Goal: Task Accomplishment & Management: Complete application form

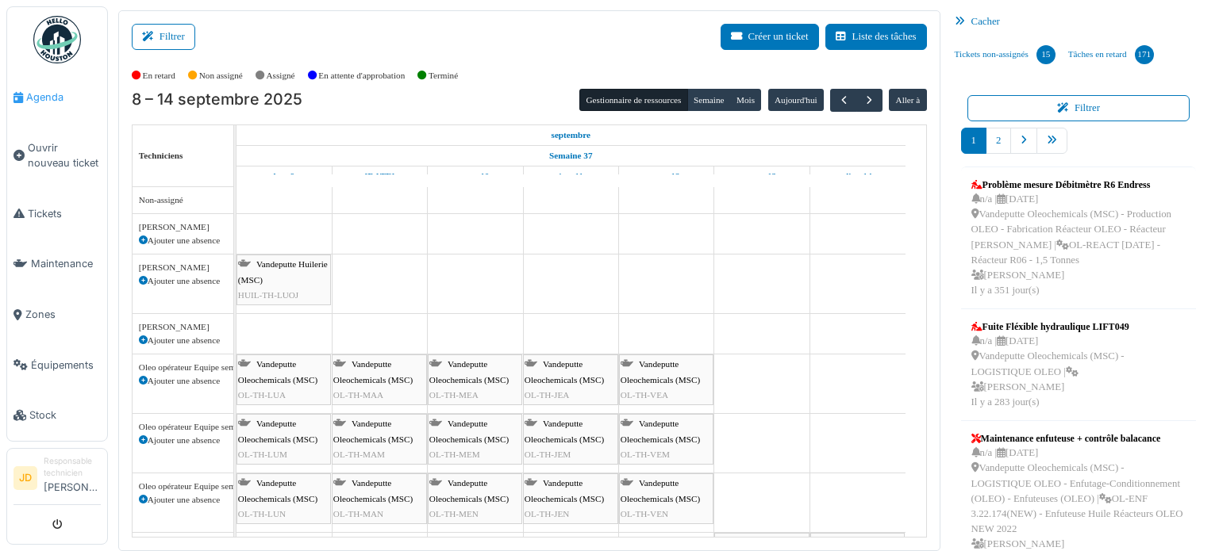
click at [27, 112] on link "Agenda" at bounding box center [57, 97] width 100 height 51
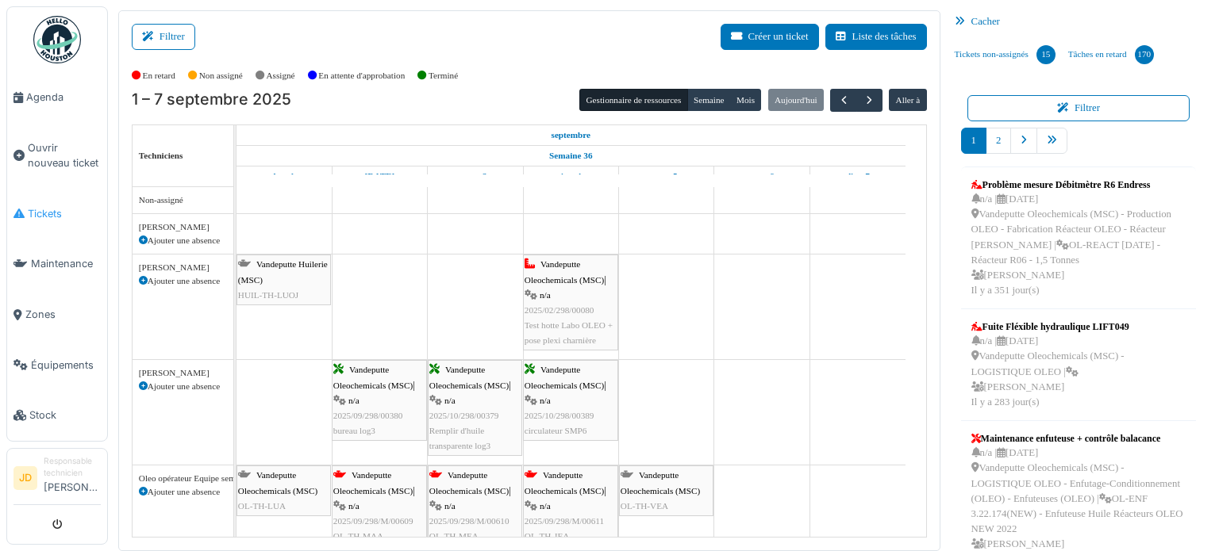
drag, startPoint x: 44, startPoint y: 208, endPoint x: 52, endPoint y: 219, distance: 13.2
click at [44, 208] on span "Tickets" at bounding box center [64, 213] width 73 height 15
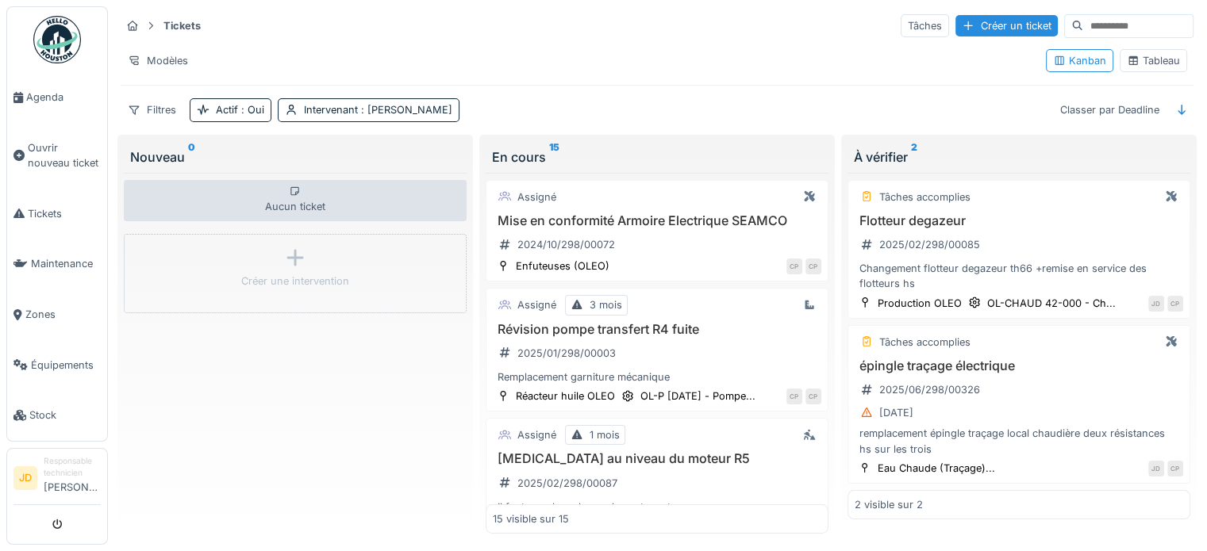
click at [1127, 63] on icon at bounding box center [1133, 61] width 13 height 10
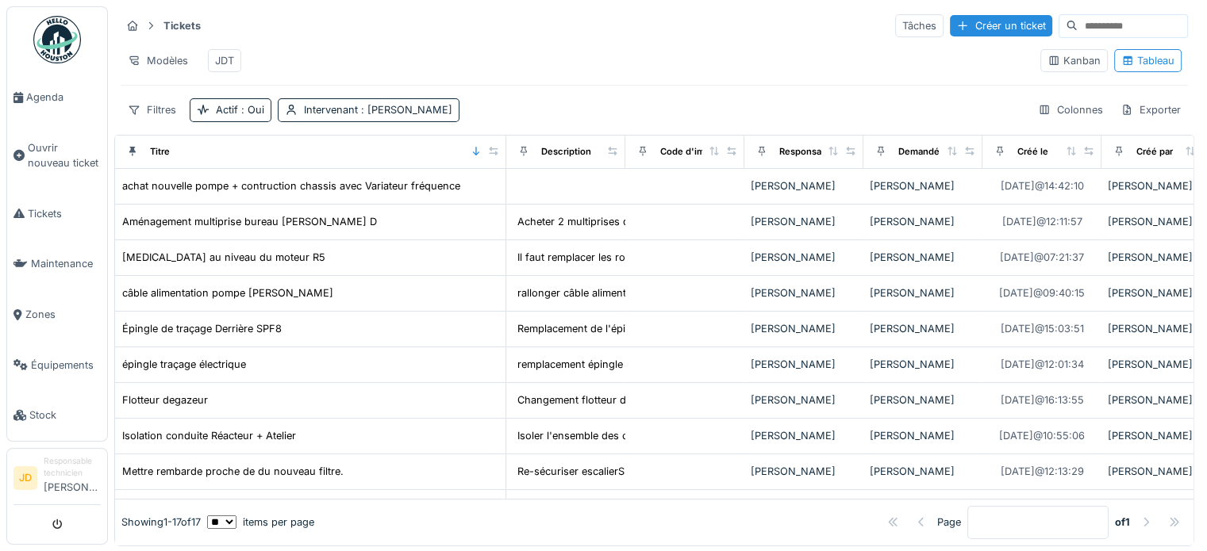
click at [15, 11] on ul "Agenda Ouvrir nouveau ticket Tickets Maintenance Zones Équipements Stock" at bounding box center [57, 224] width 102 height 436
click at [54, 98] on span "Agenda" at bounding box center [63, 97] width 75 height 15
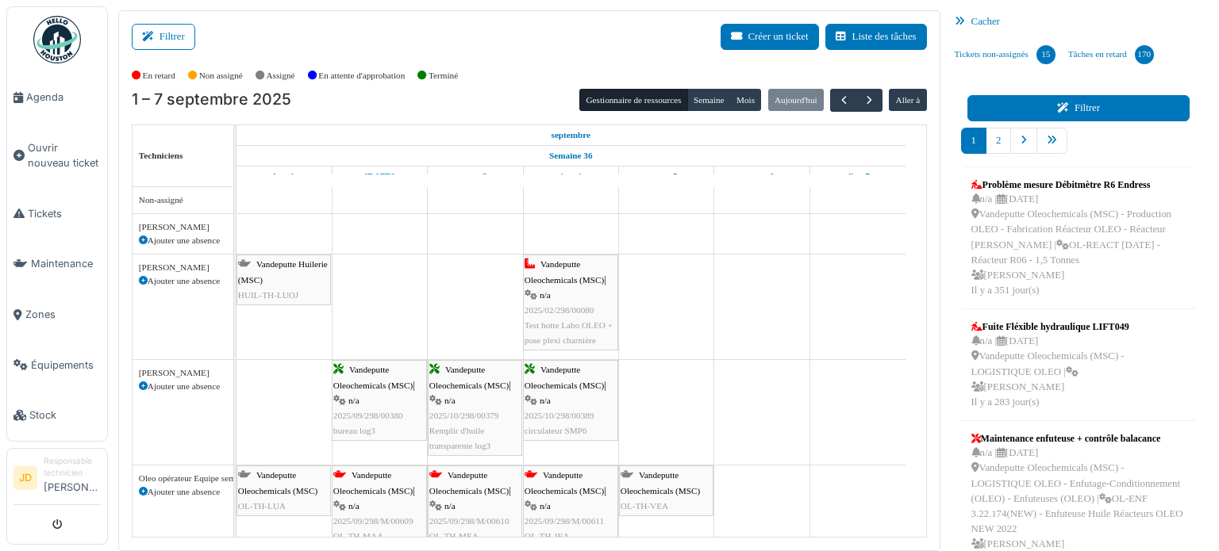
click at [1057, 108] on icon at bounding box center [1065, 108] width 17 height 10
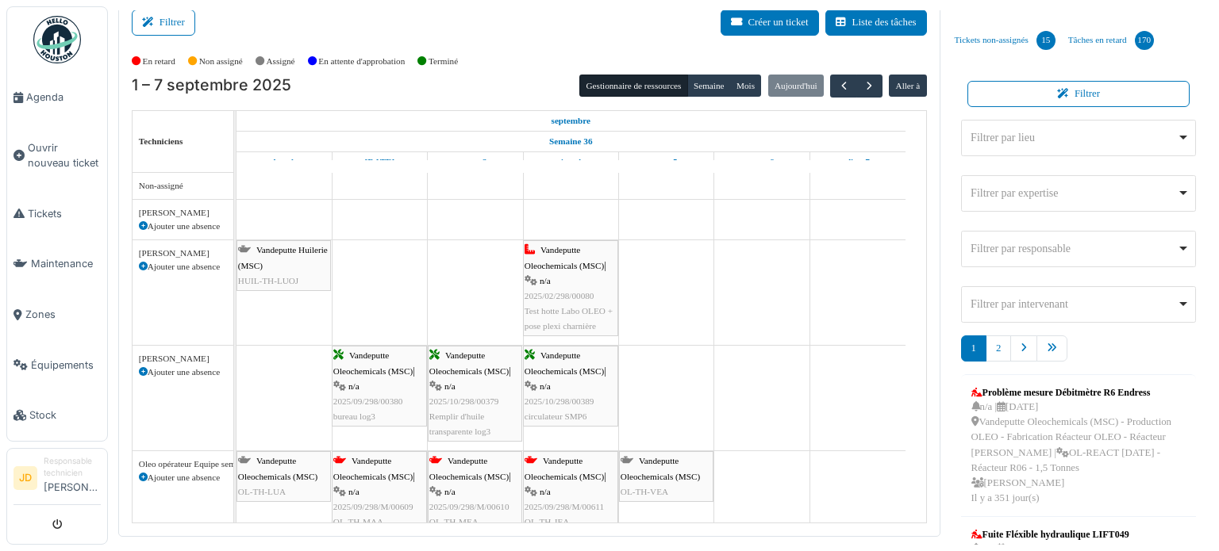
scroll to position [21, 0]
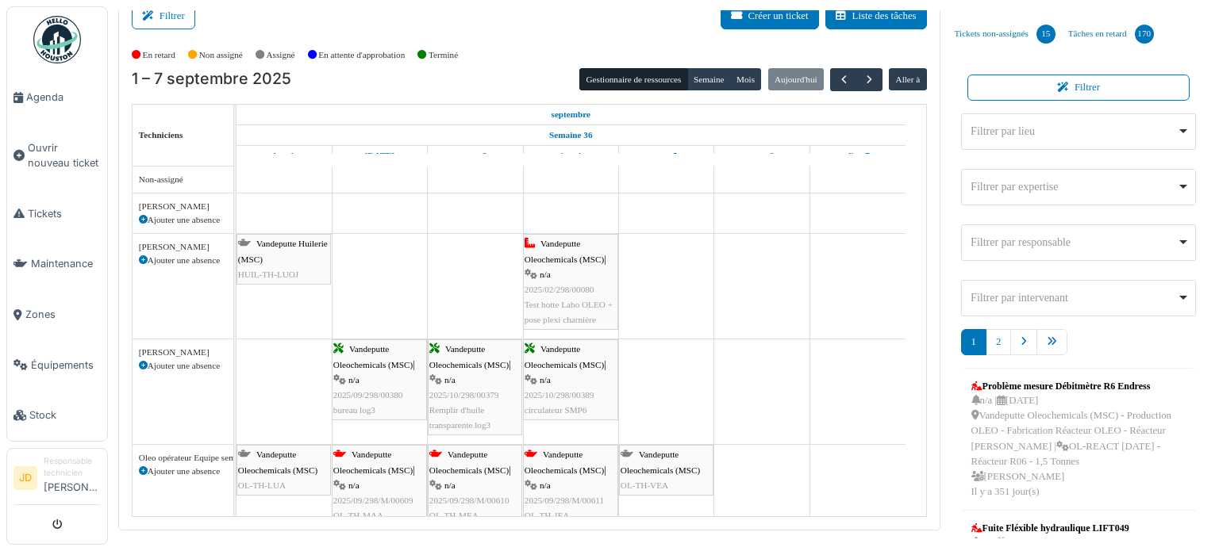
click at [1121, 301] on div "Filtrer par intervenant Remove item" at bounding box center [1073, 298] width 206 height 17
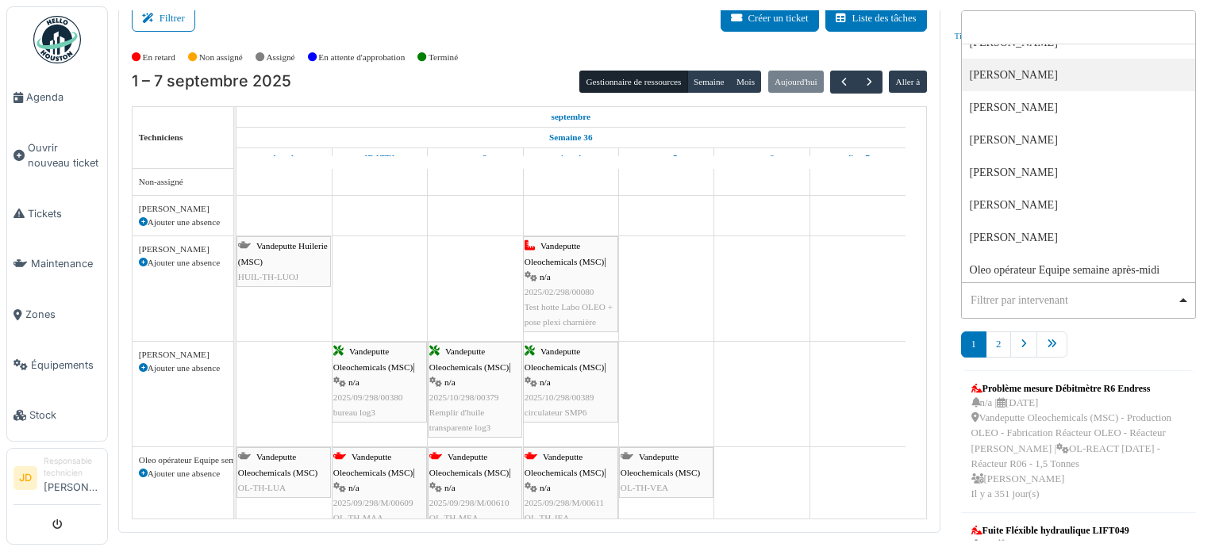
scroll to position [159, 0]
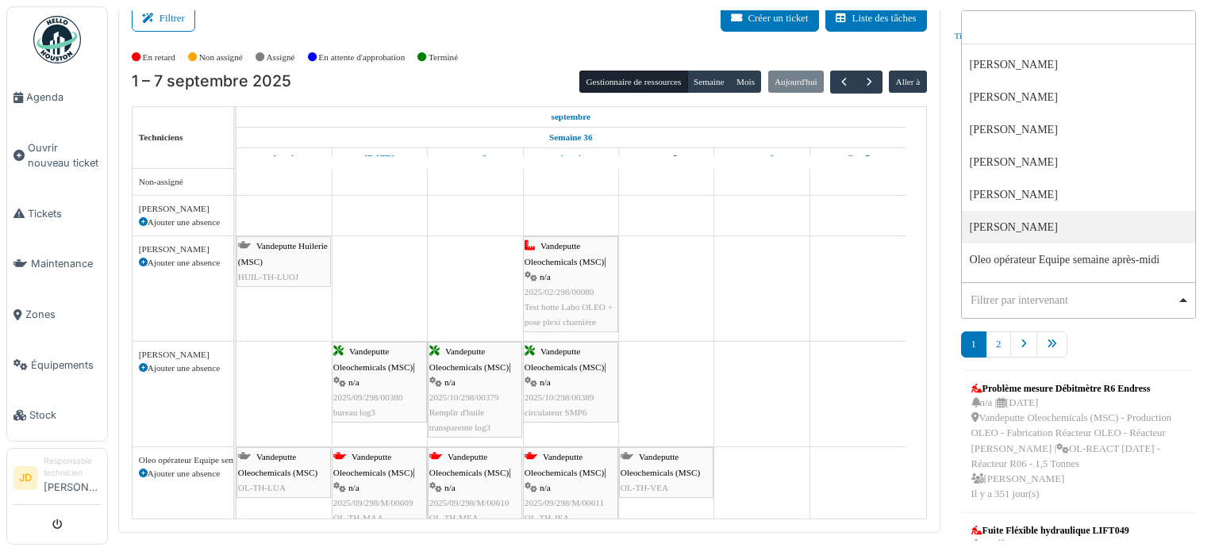
select select "****"
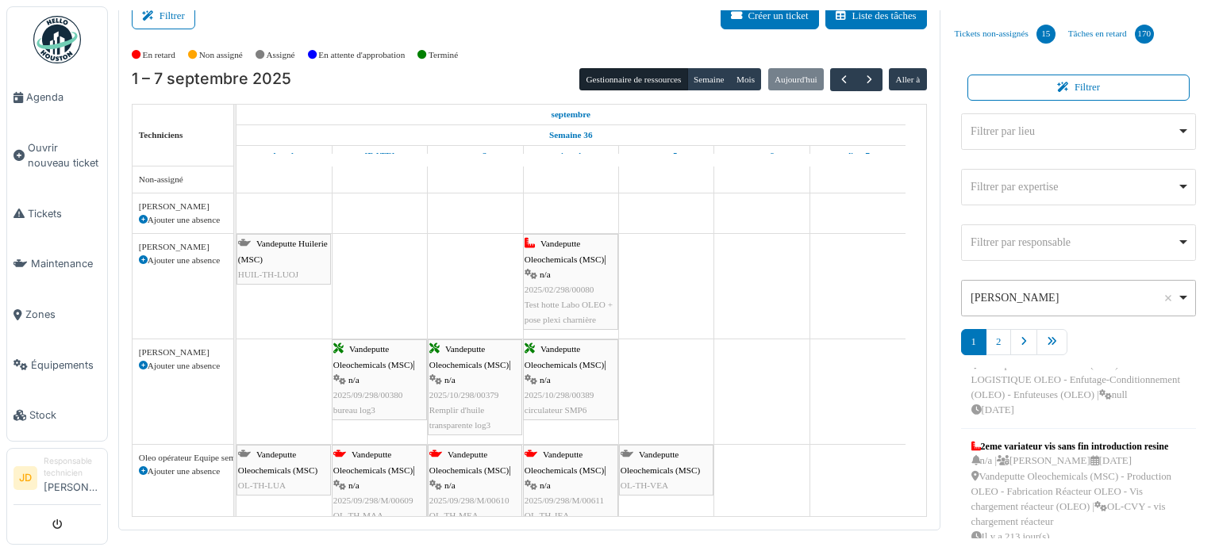
scroll to position [0, 0]
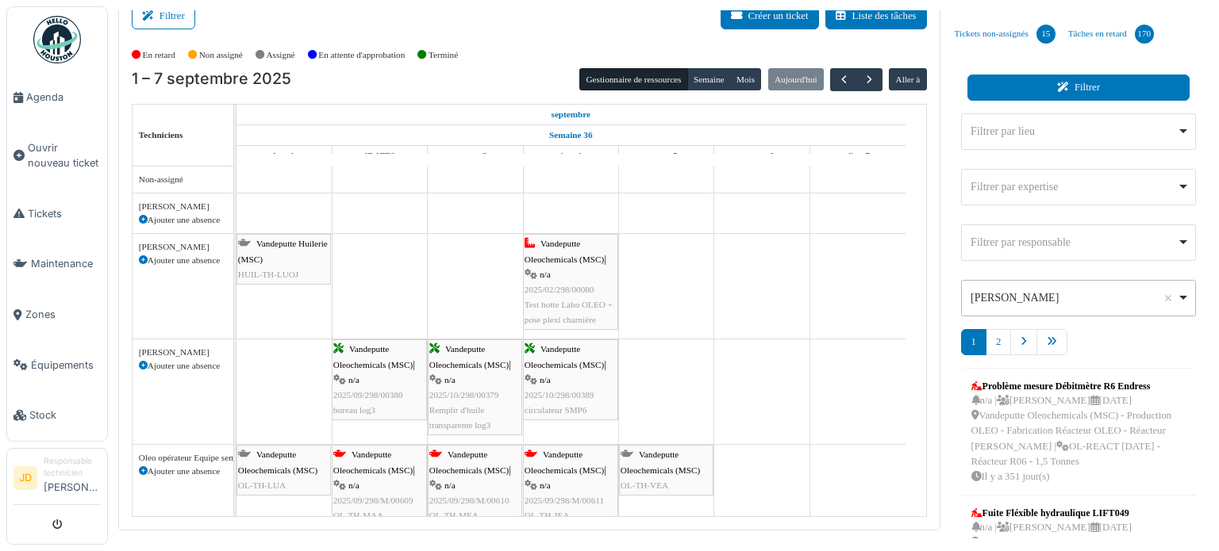
click at [1057, 86] on icon at bounding box center [1065, 88] width 17 height 10
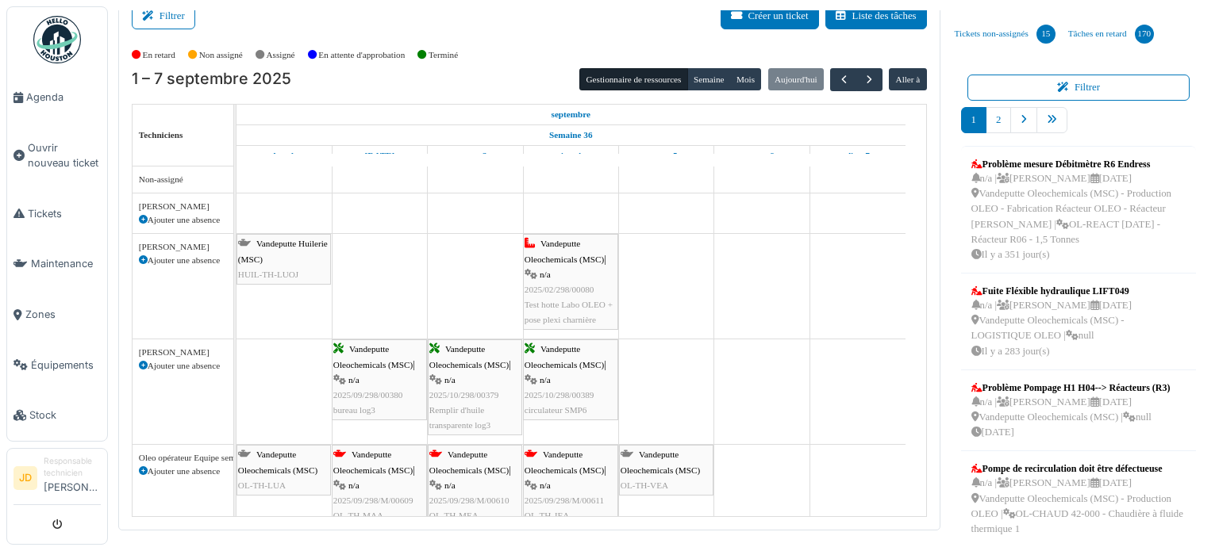
click at [1173, 202] on ul "Problème mesure Débitmètre R6 Endress n/a | Cédric Pardonge 19/10/2024 Vandeput…" at bounding box center [1079, 342] width 236 height 393
click at [1075, 29] on link "Tâches en retard 170" at bounding box center [1111, 34] width 98 height 43
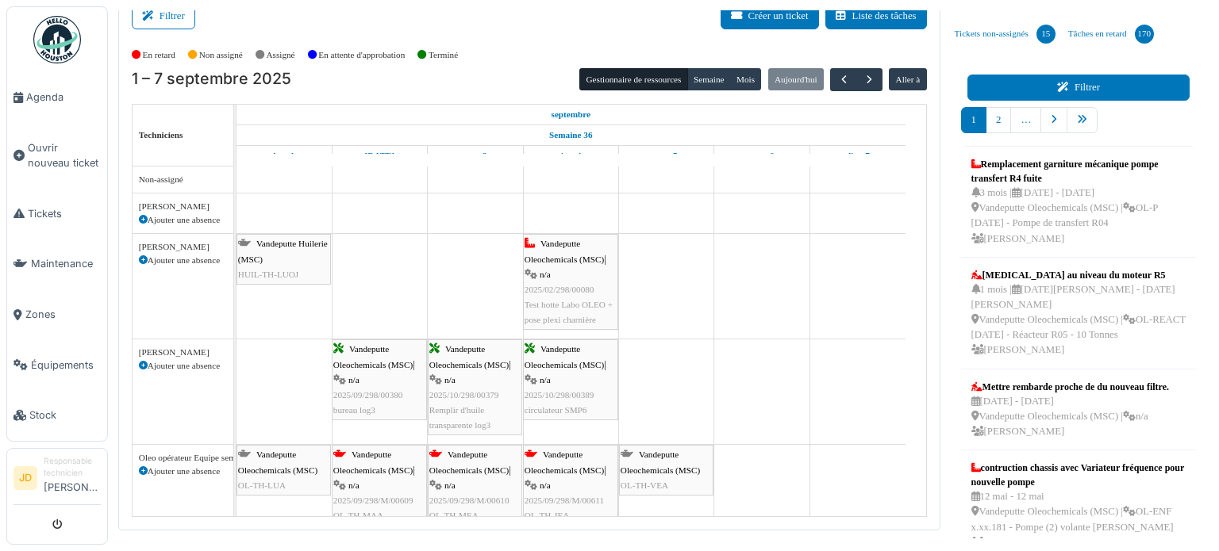
click at [1084, 86] on button "Filtrer" at bounding box center [1078, 88] width 223 height 26
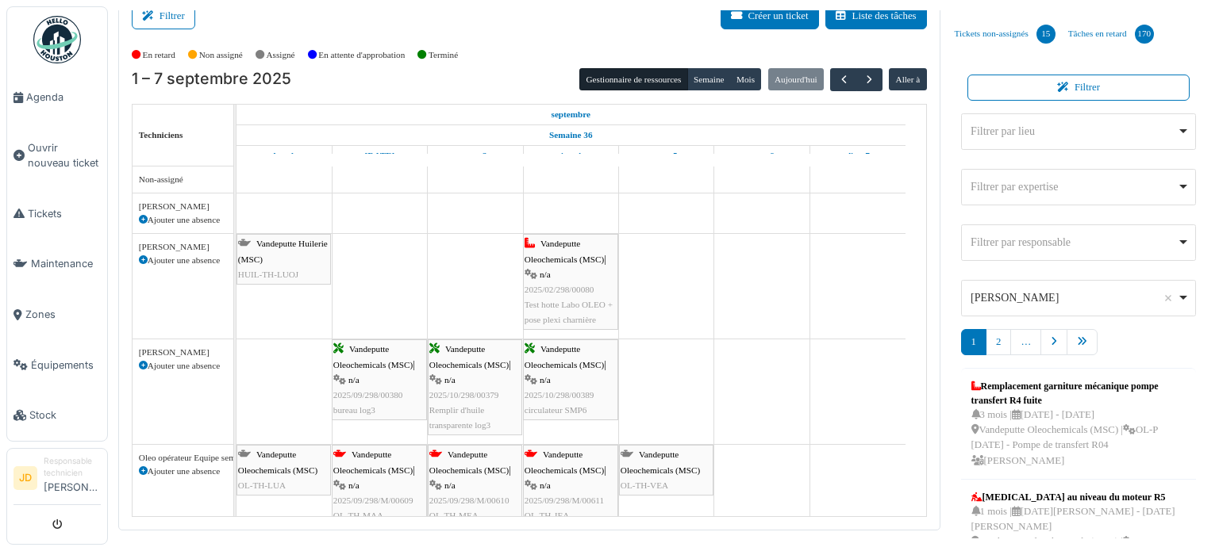
click at [1124, 336] on nav "1 2 …" at bounding box center [1079, 348] width 236 height 39
click at [1166, 297] on div "Jonathan Dautricourt Remove item" at bounding box center [1078, 297] width 222 height 23
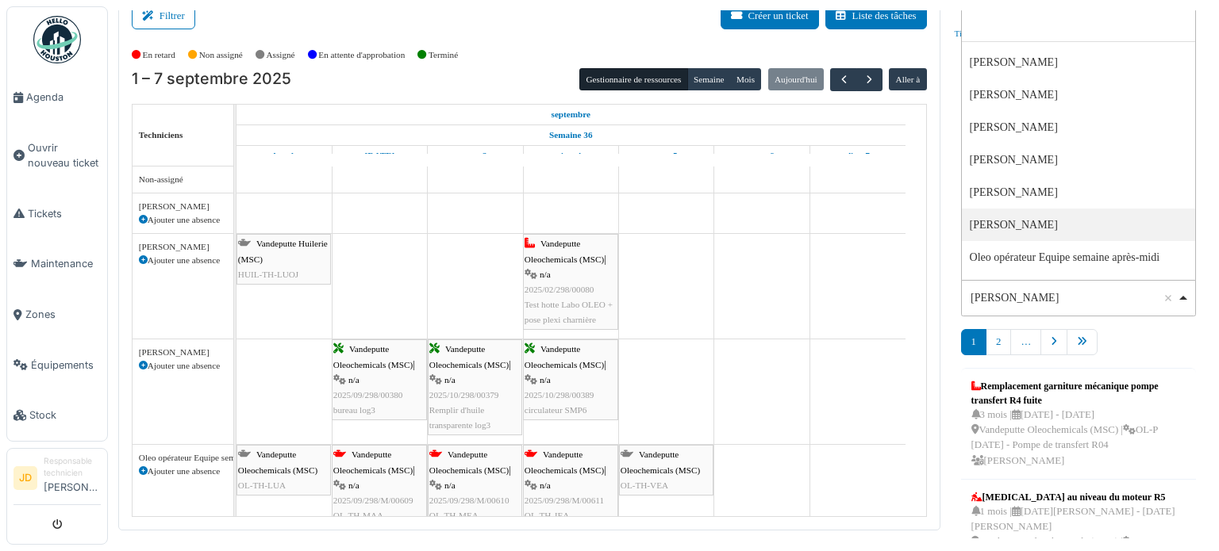
scroll to position [18, 0]
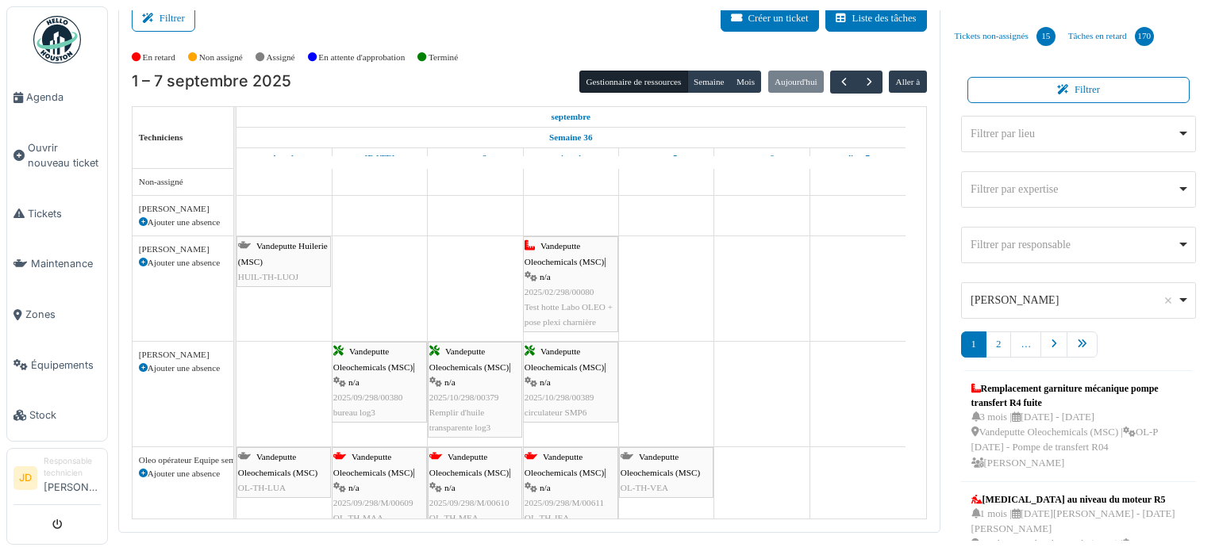
click at [1114, 347] on nav "1 2 …" at bounding box center [1079, 351] width 236 height 39
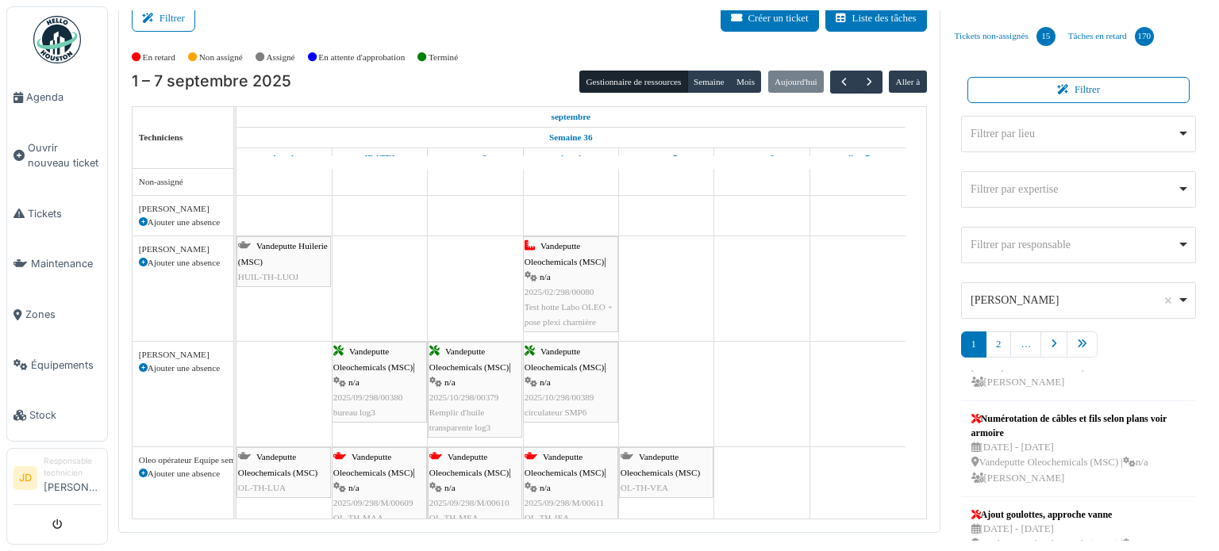
scroll to position [759, 0]
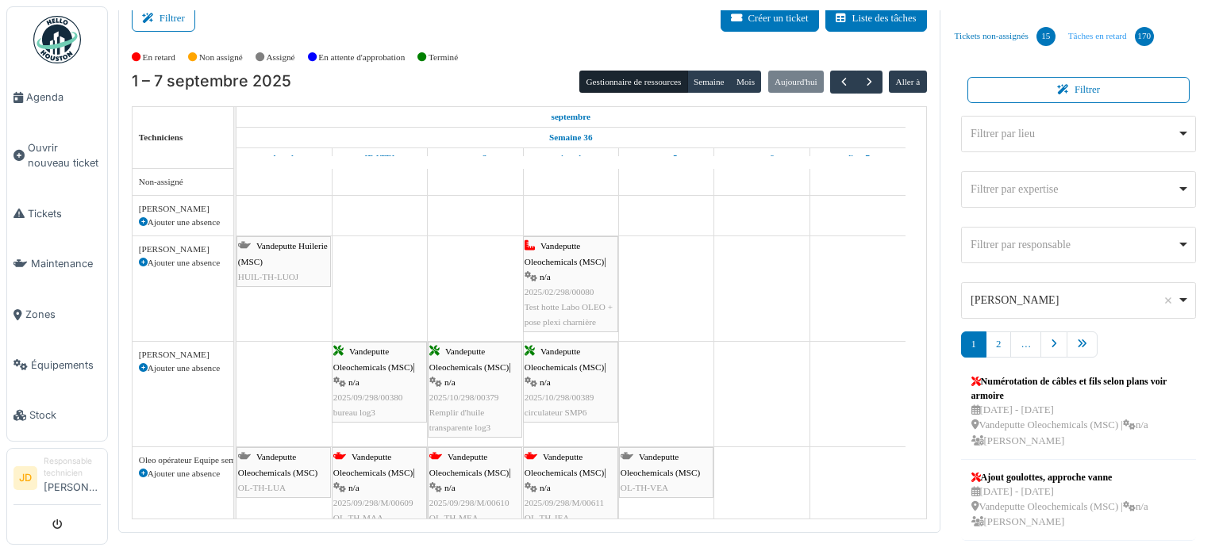
click at [1138, 33] on div "170" at bounding box center [1144, 36] width 19 height 19
click at [1120, 199] on div "Filtrer par expertise Remove item" at bounding box center [1078, 189] width 222 height 23
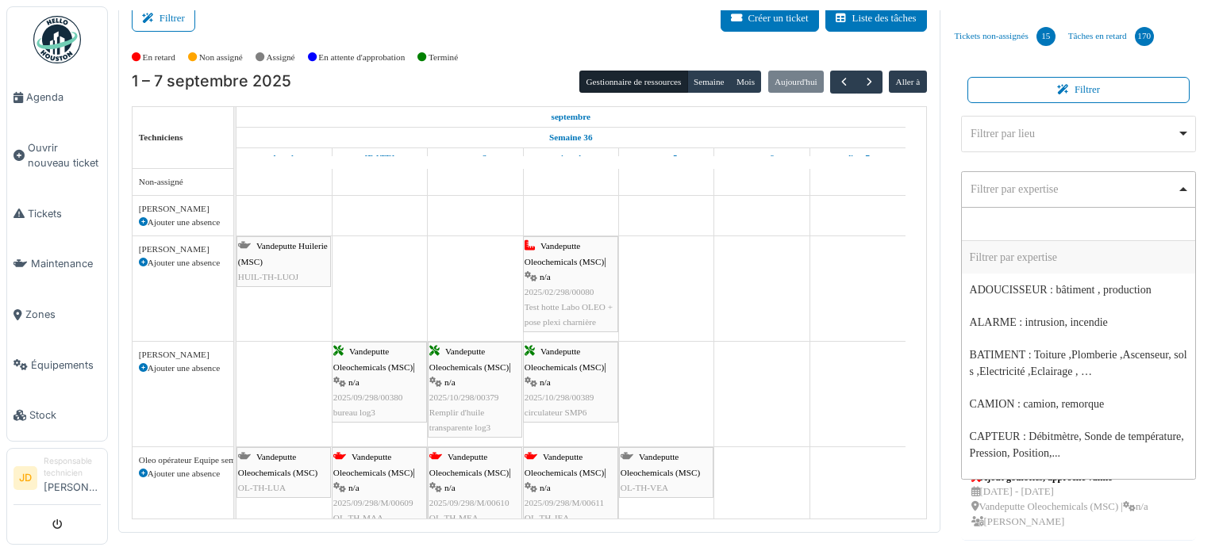
click at [1059, 190] on div "Filtrer par expertise Remove item" at bounding box center [1073, 189] width 206 height 17
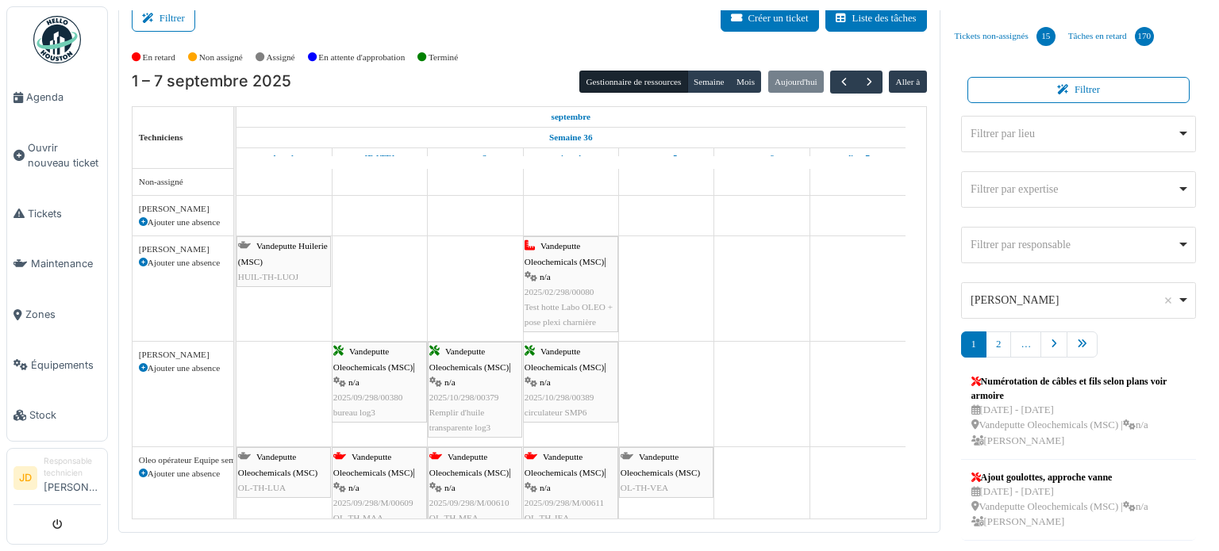
click at [1063, 133] on div "Filtrer par lieu Remove item" at bounding box center [1073, 133] width 206 height 17
select select "*****"
click at [321, 29] on div "Filtrer Créer un ticket Liste des tâches" at bounding box center [529, 25] width 795 height 39
click at [48, 206] on span "Tickets" at bounding box center [64, 213] width 73 height 15
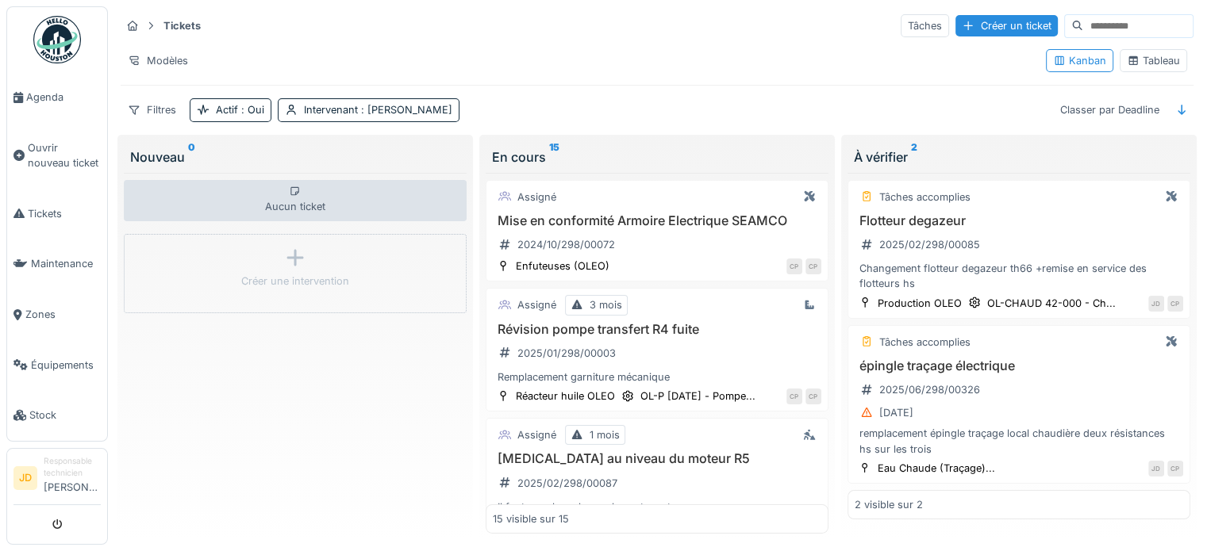
click at [1143, 61] on div "Tableau" at bounding box center [1153, 60] width 53 height 15
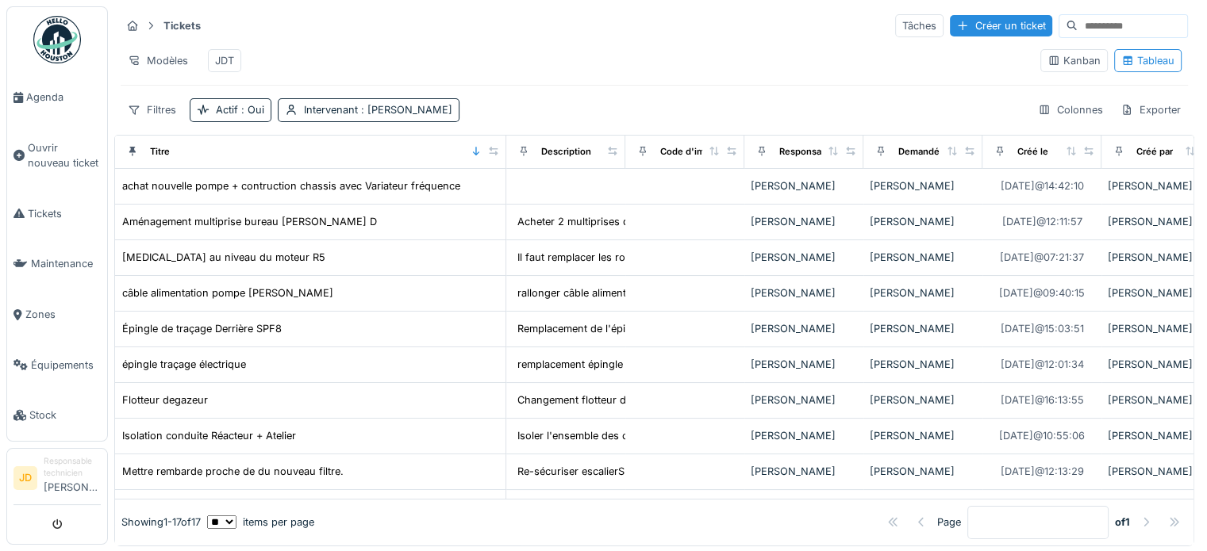
click at [223, 62] on div "JDT" at bounding box center [224, 60] width 19 height 15
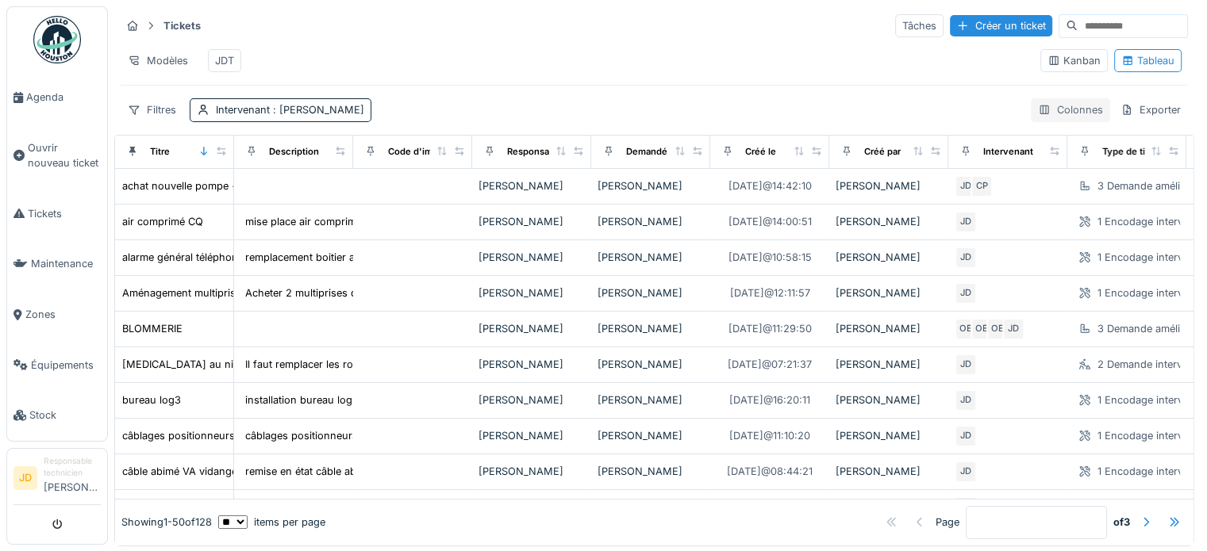
click at [1071, 121] on div "Colonnes" at bounding box center [1070, 109] width 79 height 23
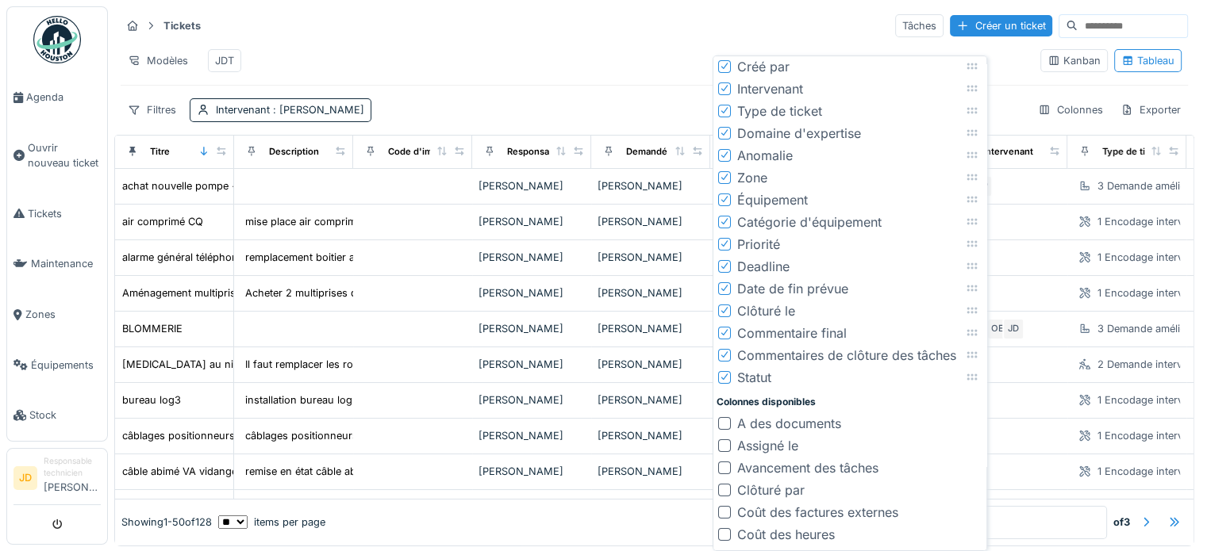
scroll to position [159, 0]
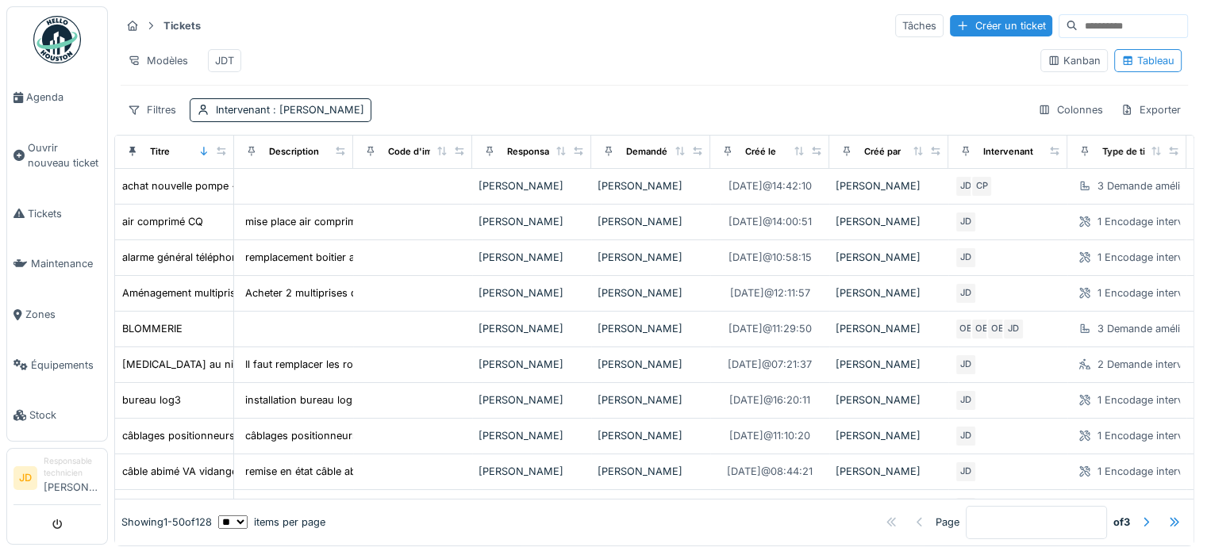
click at [776, 6] on div "Tickets Tâches Créer un ticket Modèles JDT Kanban Tableau Filtres Intervenant :…" at bounding box center [654, 67] width 1080 height 122
click at [1047, 66] on div "Kanban" at bounding box center [1073, 60] width 53 height 15
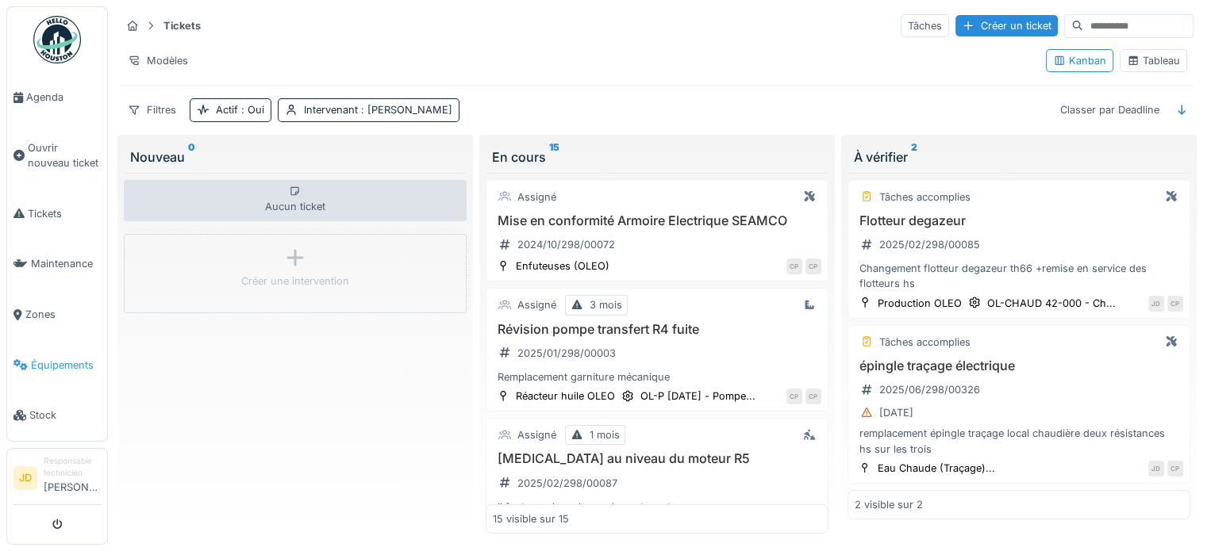
click at [76, 358] on span "Équipements" at bounding box center [66, 365] width 70 height 15
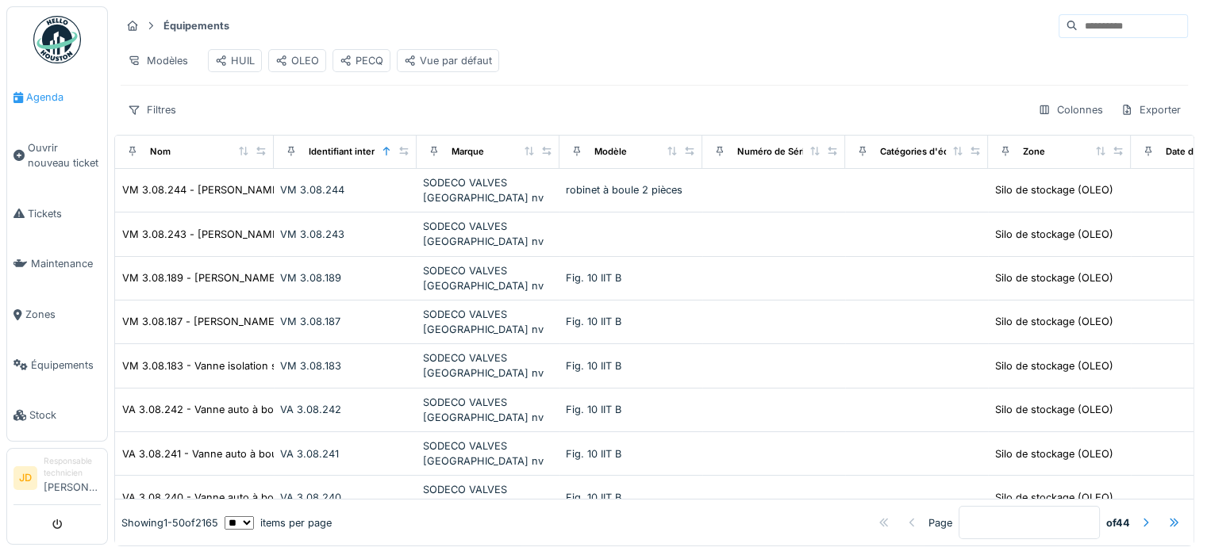
click at [44, 106] on link "Agenda" at bounding box center [57, 97] width 100 height 51
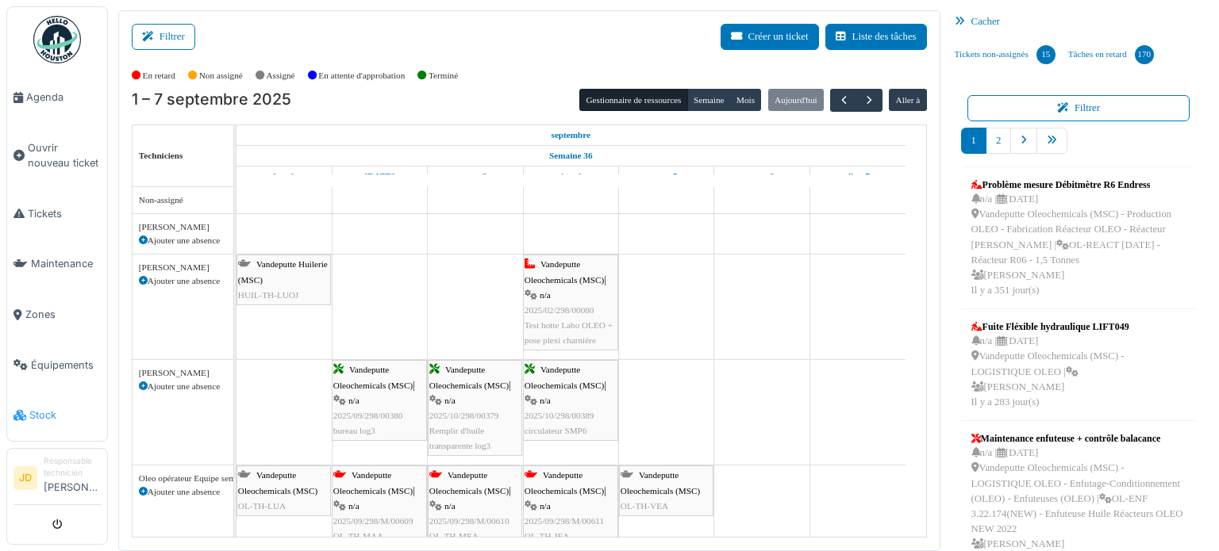
click at [59, 408] on span "Stock" at bounding box center [64, 415] width 71 height 15
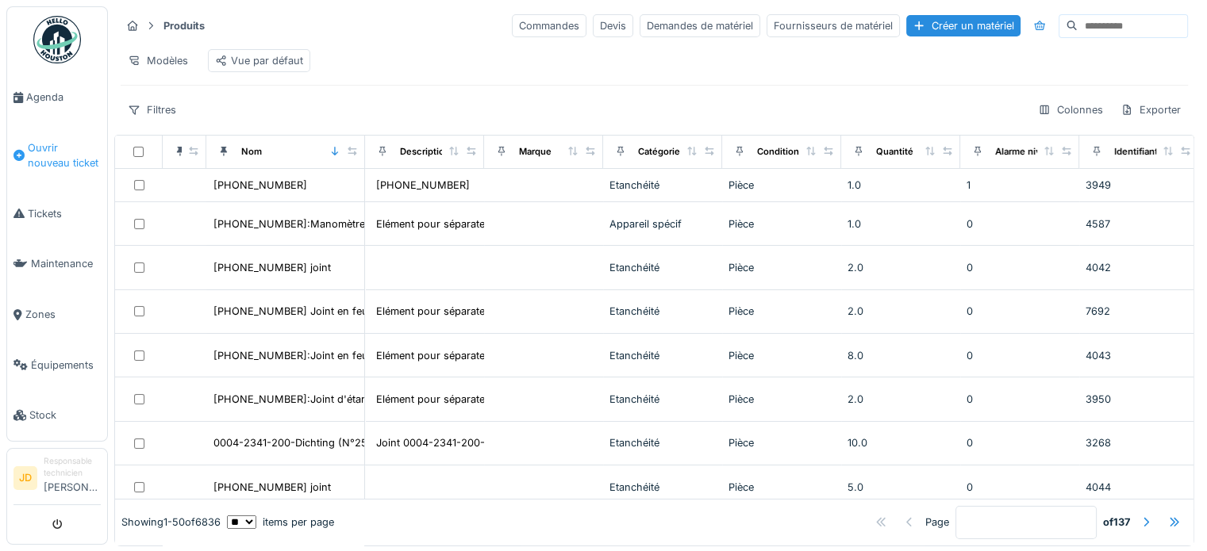
click at [47, 129] on link "Ouvrir nouveau ticket" at bounding box center [57, 156] width 100 height 66
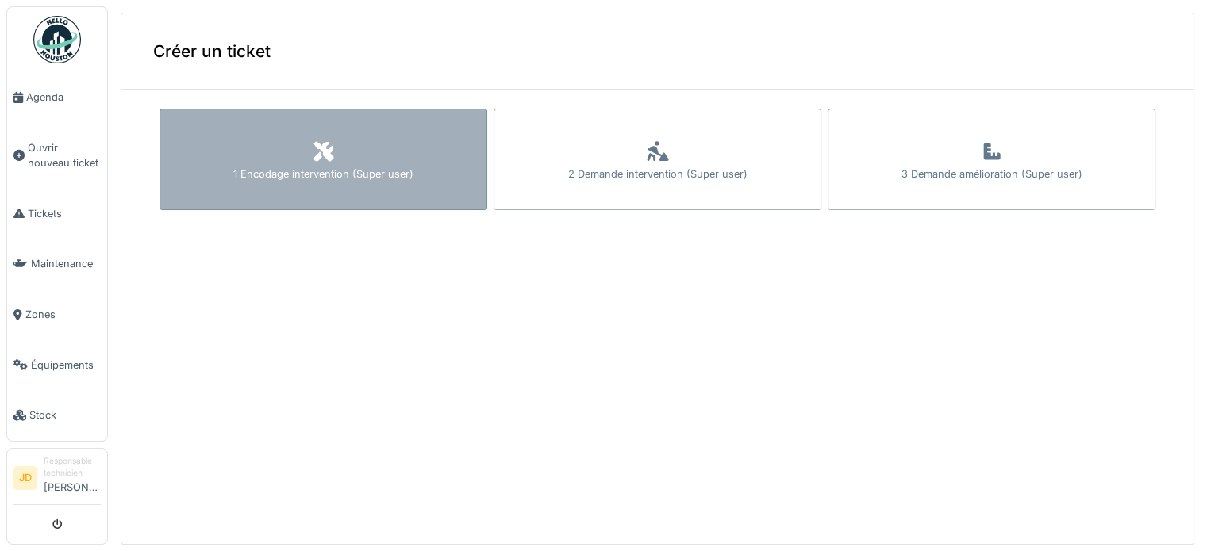
click at [354, 152] on div "1 Encodage intervention (Super user)" at bounding box center [323, 160] width 328 height 102
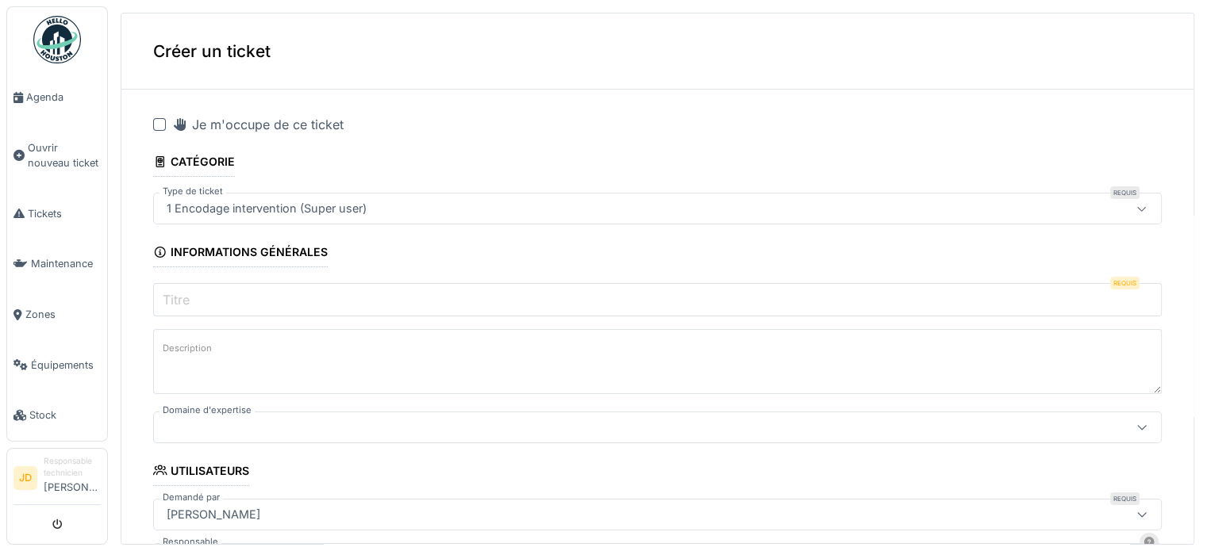
click at [118, 97] on div "**********" at bounding box center [657, 272] width 1099 height 545
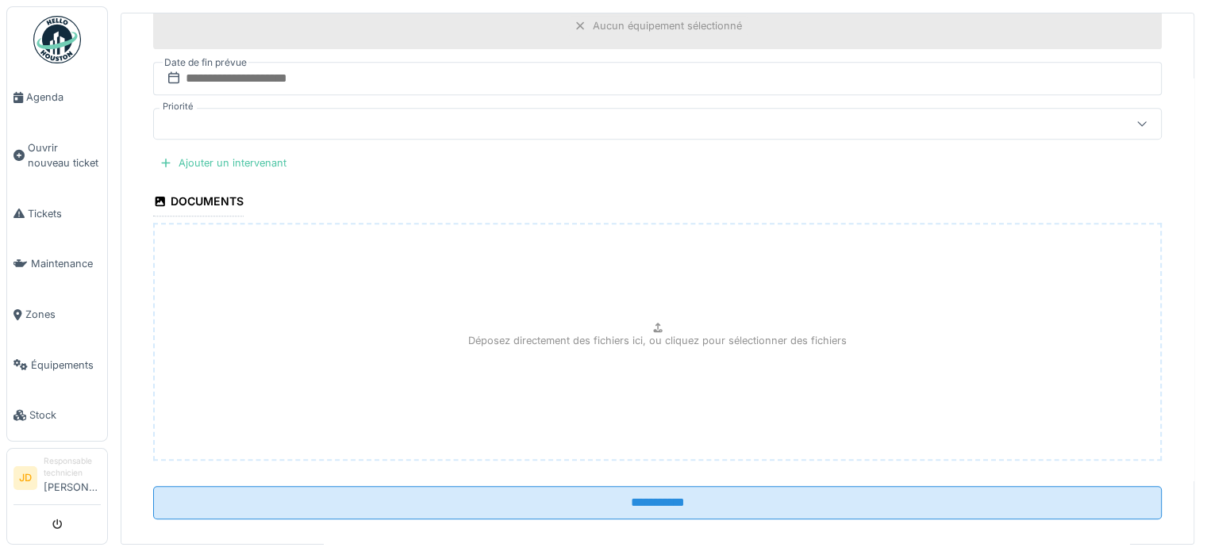
scroll to position [758, 0]
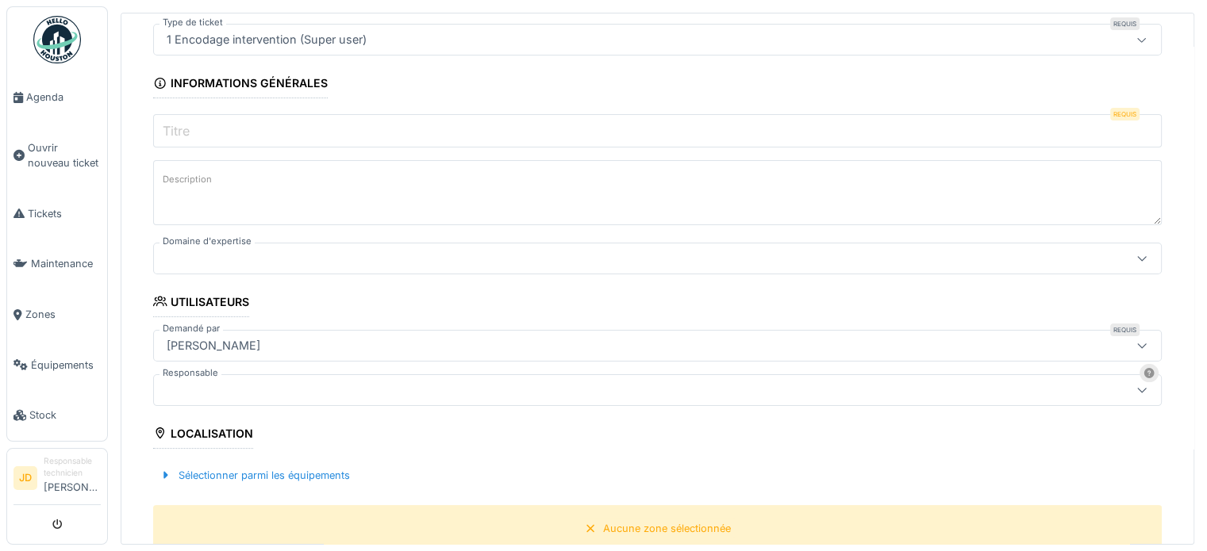
scroll to position [0, 0]
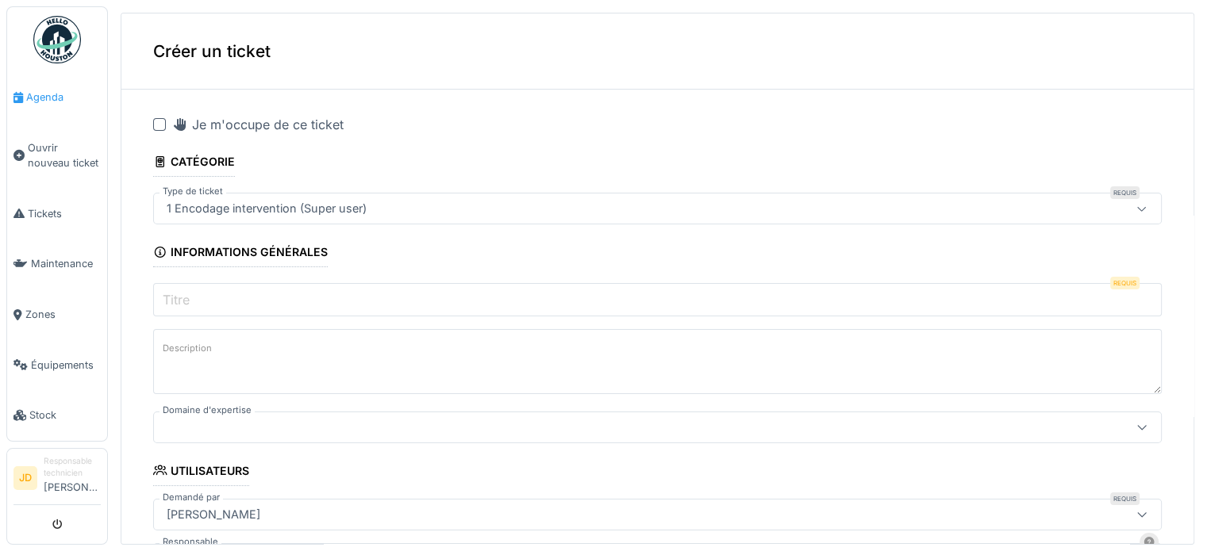
click at [49, 103] on span "Agenda" at bounding box center [63, 97] width 75 height 15
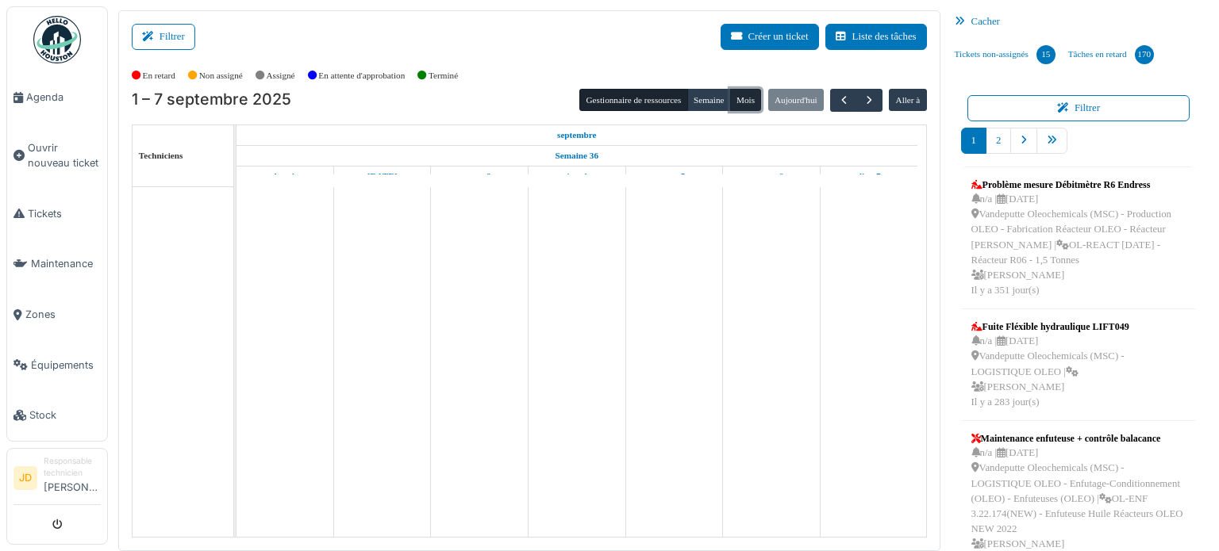
click at [746, 97] on button "Mois" at bounding box center [746, 100] width 32 height 22
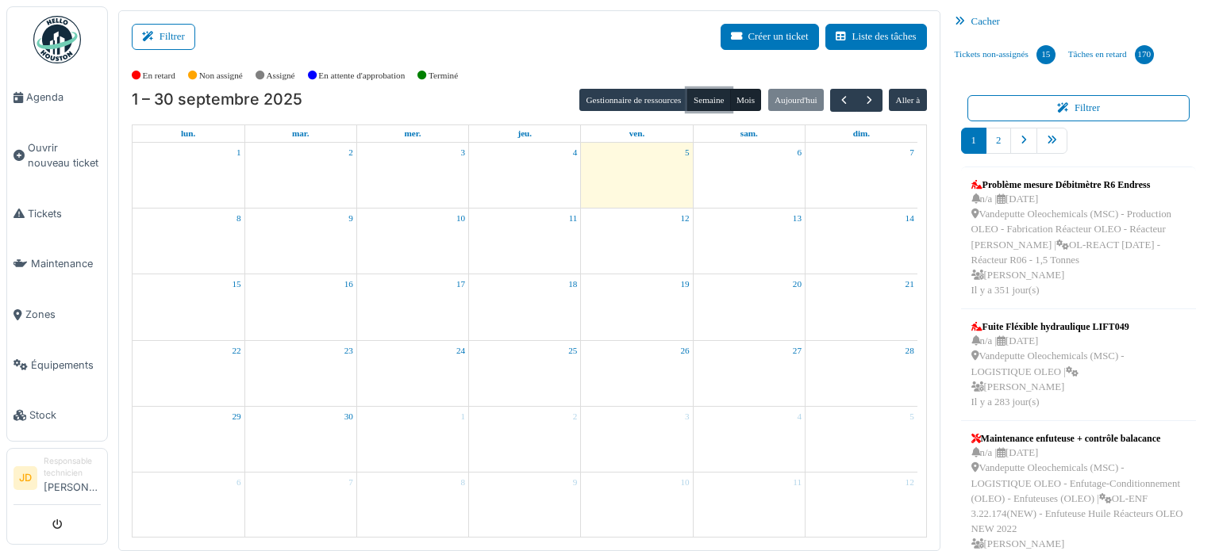
click at [692, 101] on button "Semaine" at bounding box center [709, 100] width 44 height 22
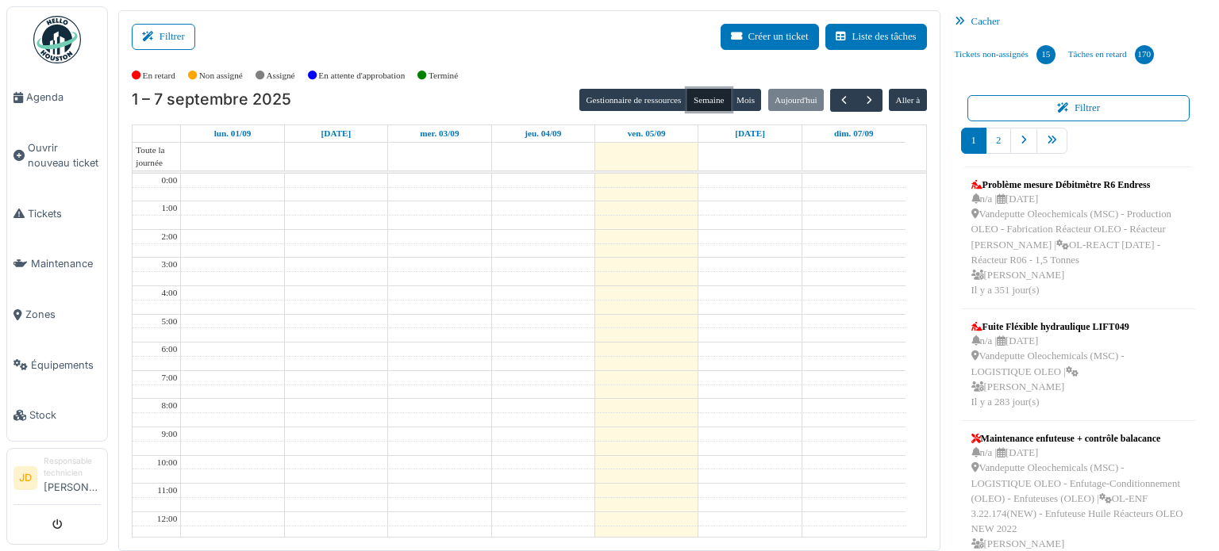
scroll to position [168, 0]
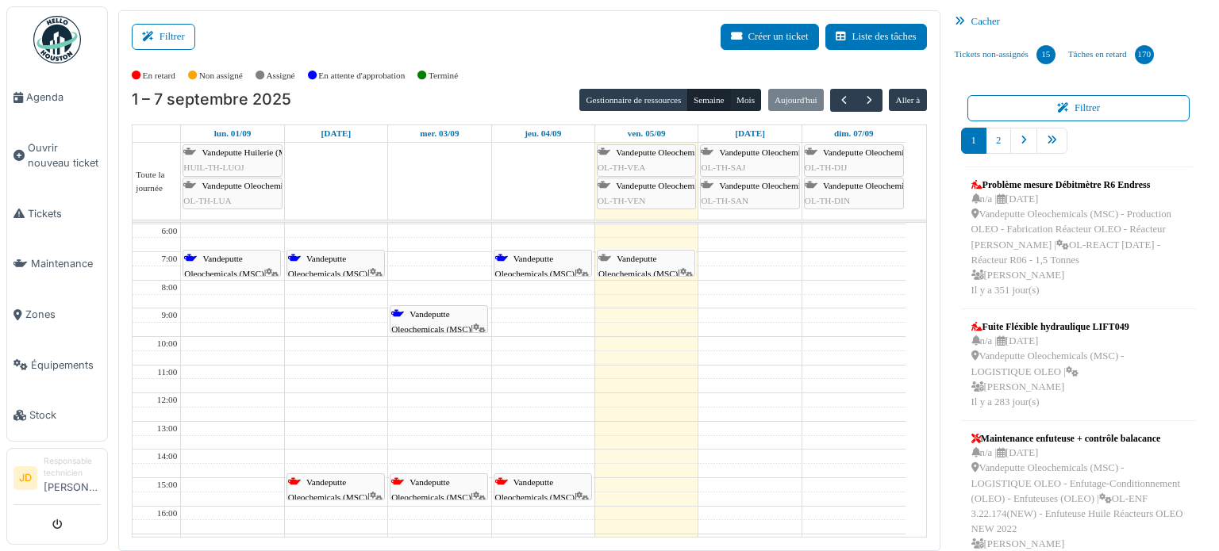
click at [752, 101] on div "Gestionnaire de ressources Semaine Mois Aujourd'hui Aller à" at bounding box center [752, 100] width 347 height 23
click at [747, 105] on button "Mois" at bounding box center [746, 100] width 32 height 22
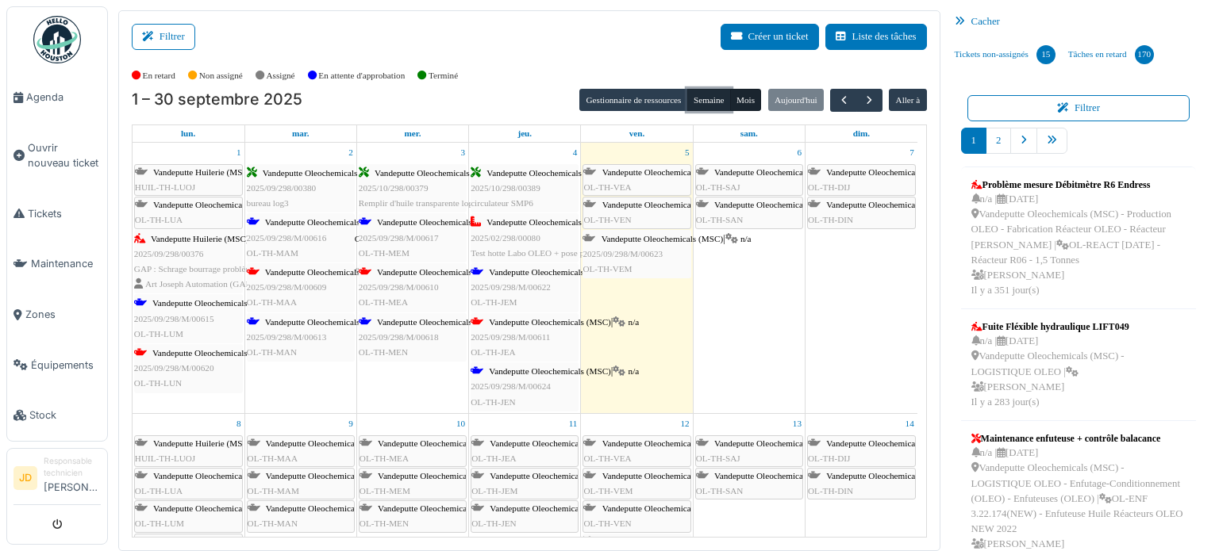
click at [687, 92] on button "Semaine" at bounding box center [709, 100] width 44 height 22
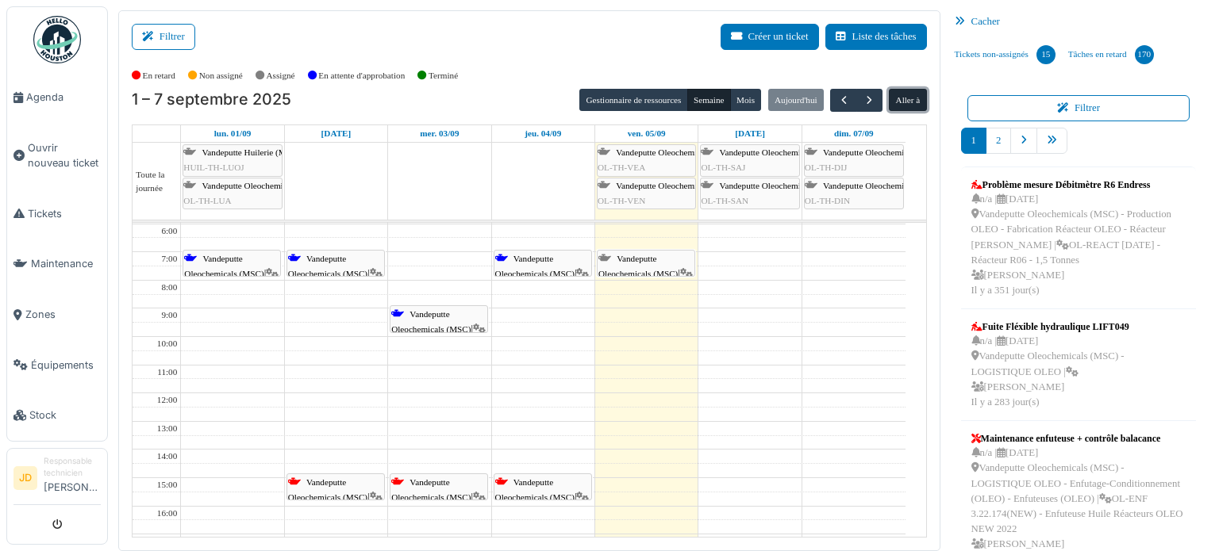
click at [892, 94] on button "Aller à" at bounding box center [907, 100] width 37 height 22
click at [900, 100] on button "Aller à" at bounding box center [907, 100] width 37 height 22
click at [321, 200] on div at bounding box center [336, 181] width 102 height 77
click at [858, 42] on button "Liste des tâches" at bounding box center [876, 37] width 102 height 26
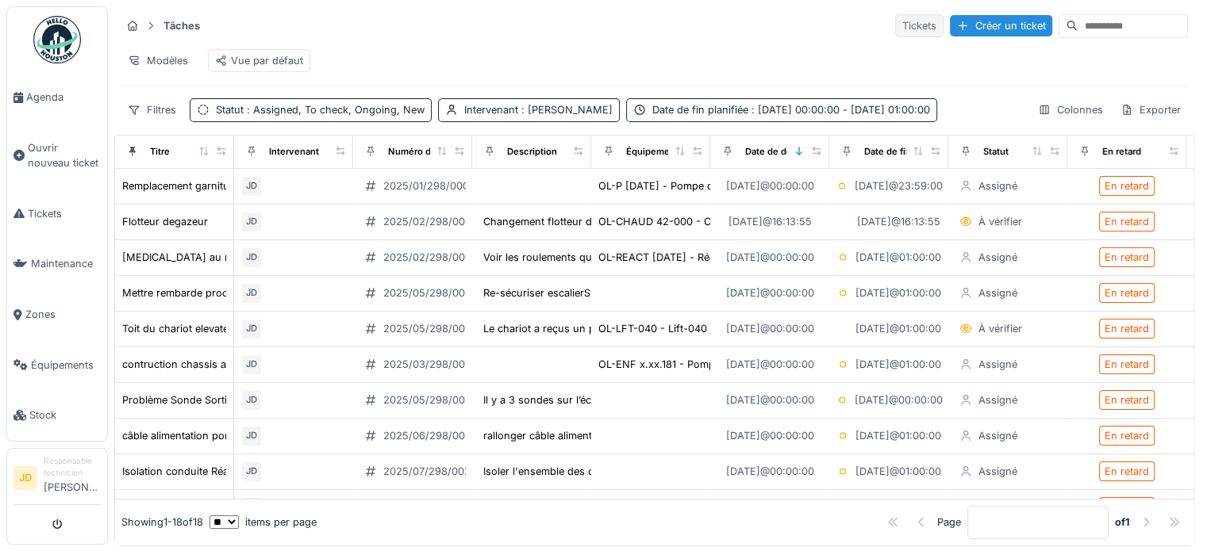
click at [895, 29] on div "Tickets" at bounding box center [919, 25] width 48 height 23
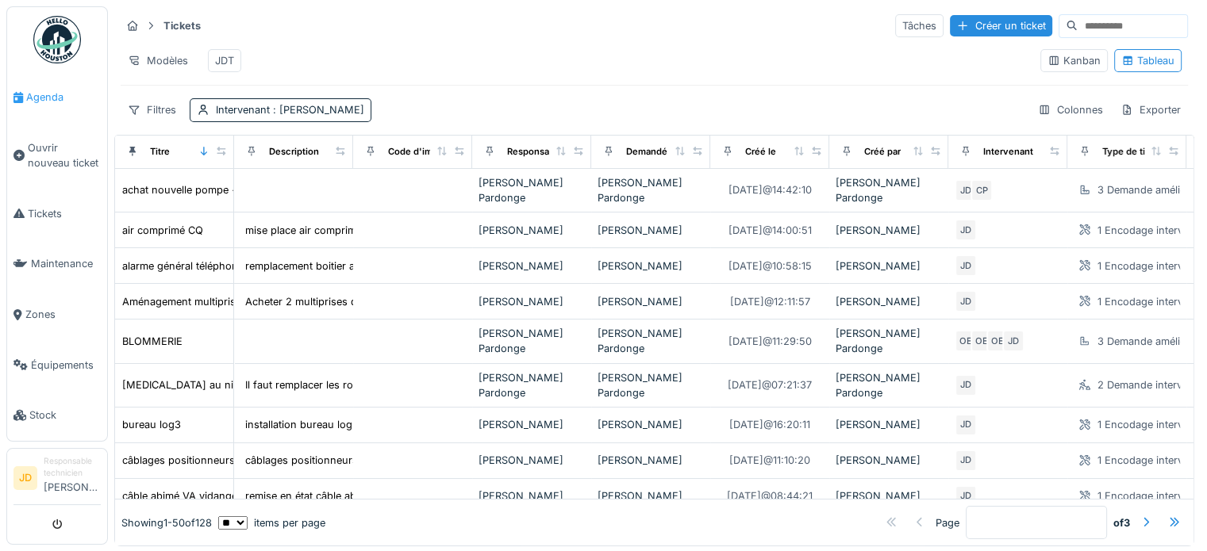
click at [51, 102] on span "Agenda" at bounding box center [63, 97] width 75 height 15
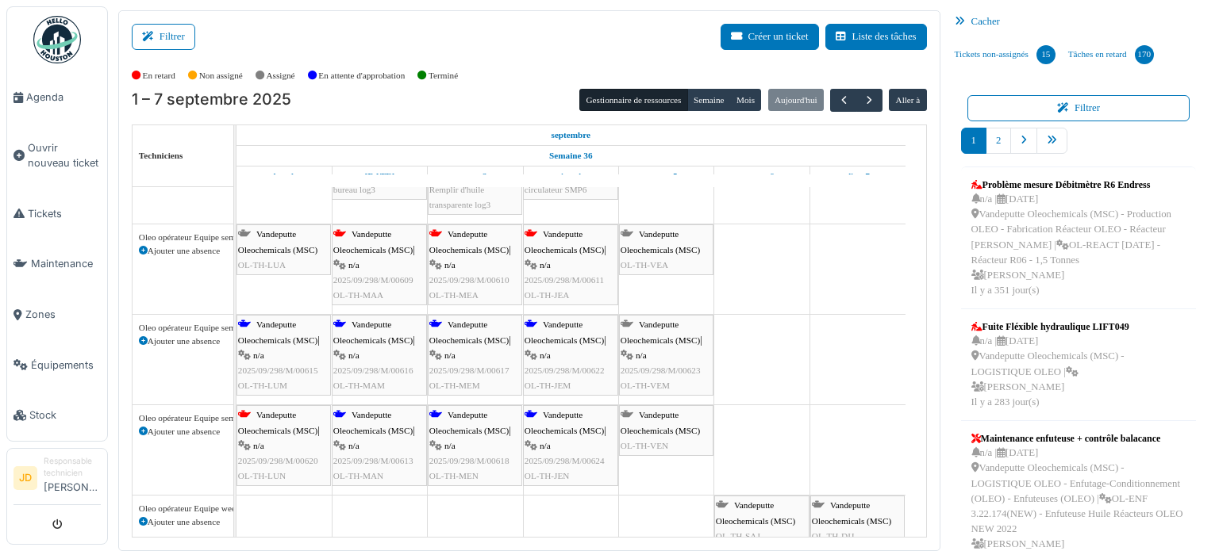
scroll to position [238, 0]
click at [282, 42] on div "Filtrer Créer un ticket Liste des tâches" at bounding box center [529, 43] width 795 height 39
click at [736, 98] on button "Mois" at bounding box center [746, 100] width 32 height 22
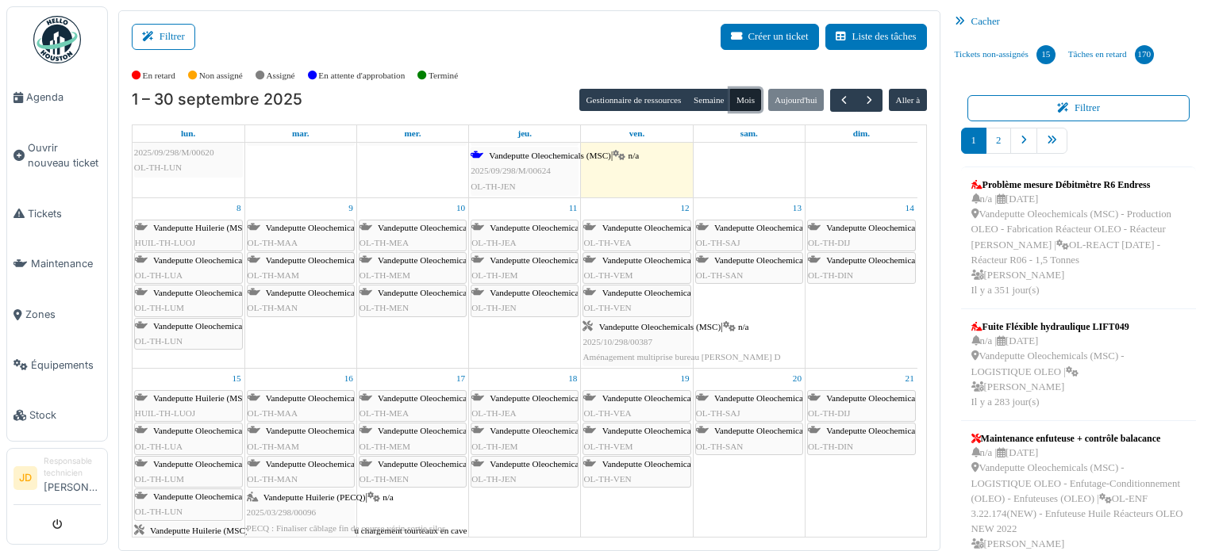
scroll to position [0, 0]
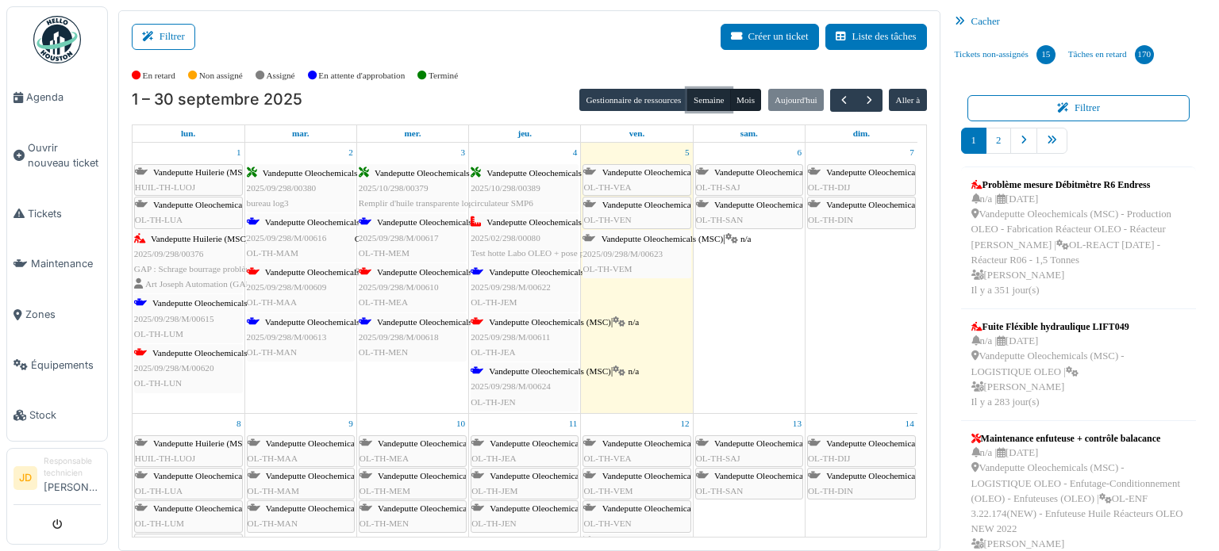
click at [702, 102] on button "Semaine" at bounding box center [709, 100] width 44 height 22
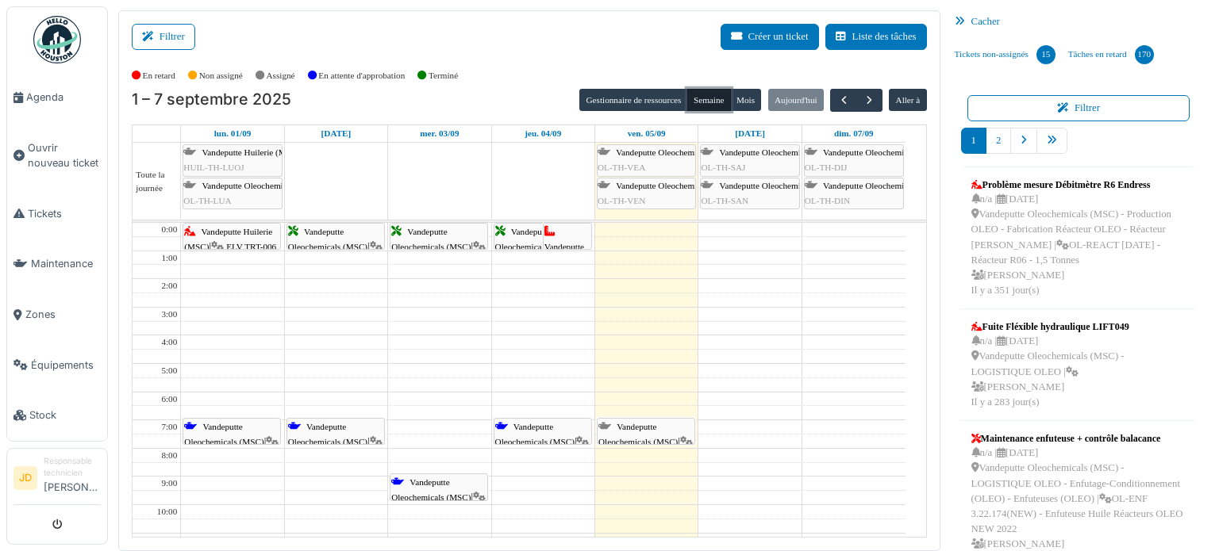
scroll to position [168, 0]
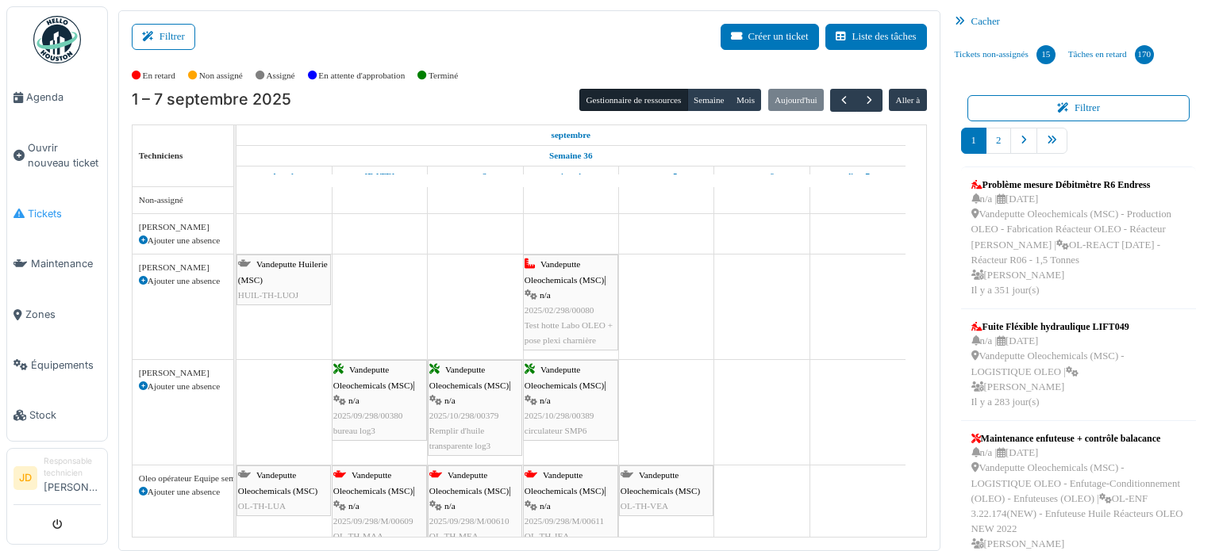
click at [54, 210] on span "Tickets" at bounding box center [64, 213] width 73 height 15
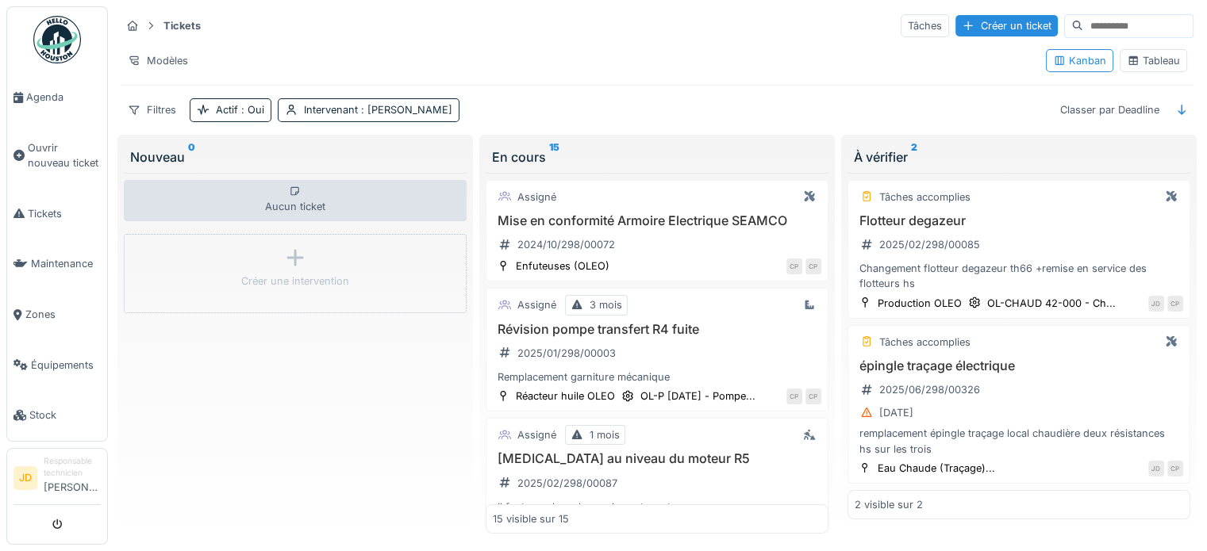
click at [1143, 55] on div "Tableau" at bounding box center [1153, 60] width 53 height 15
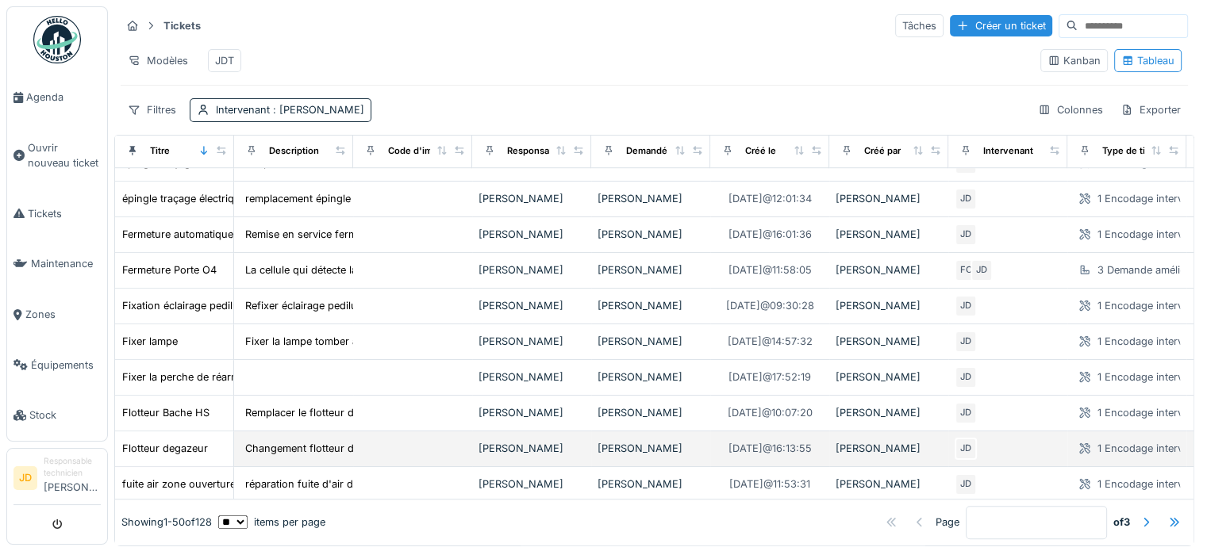
scroll to position [1111, 0]
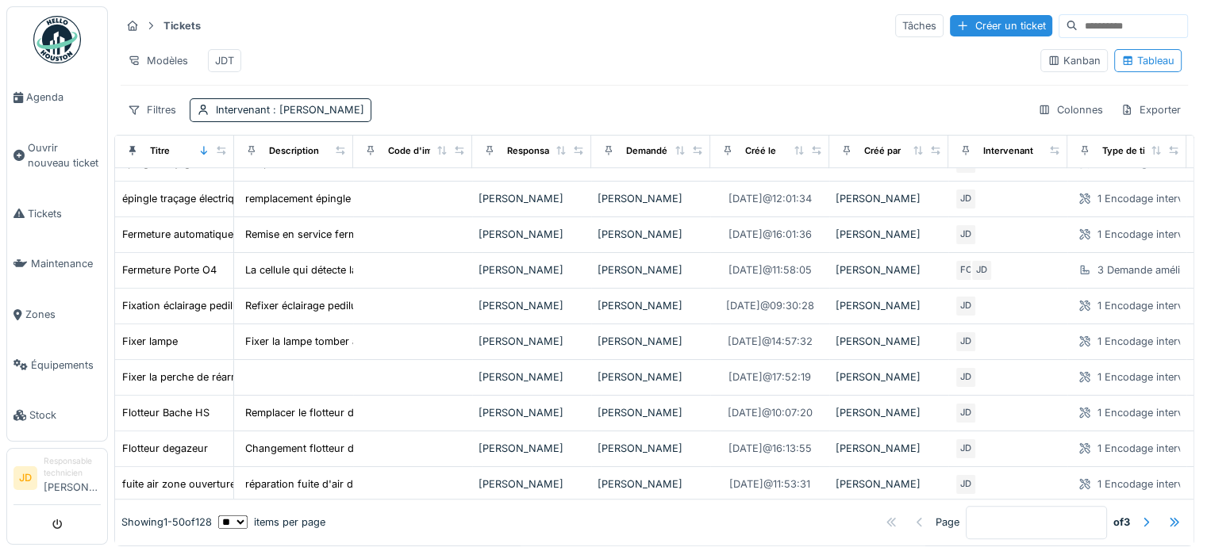
drag, startPoint x: 232, startPoint y: 155, endPoint x: 267, endPoint y: 156, distance: 34.9
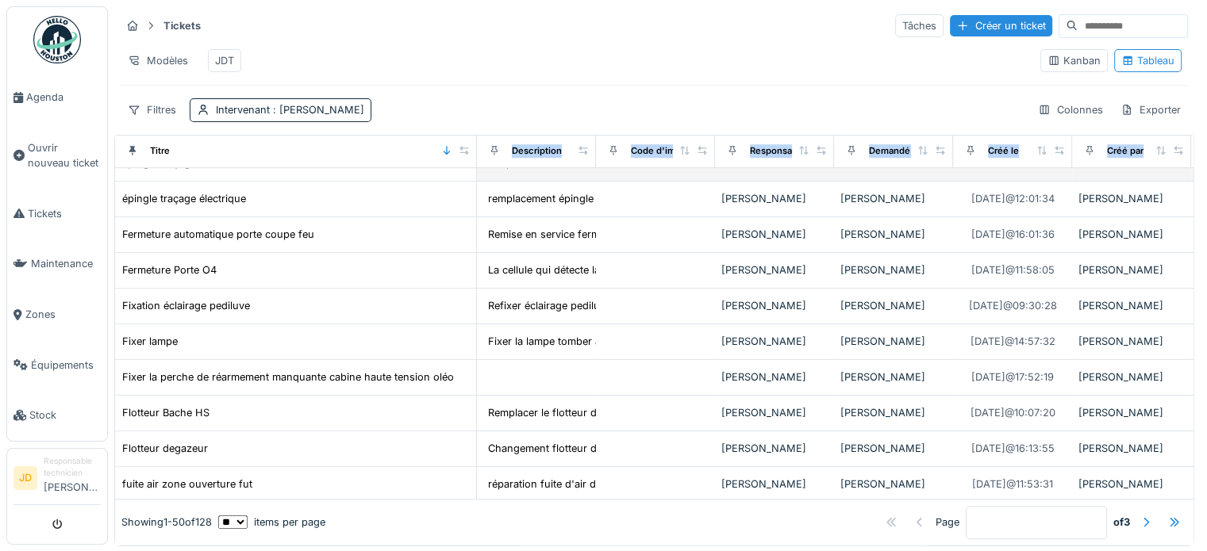
drag, startPoint x: 222, startPoint y: 162, endPoint x: 465, endPoint y: 186, distance: 244.0
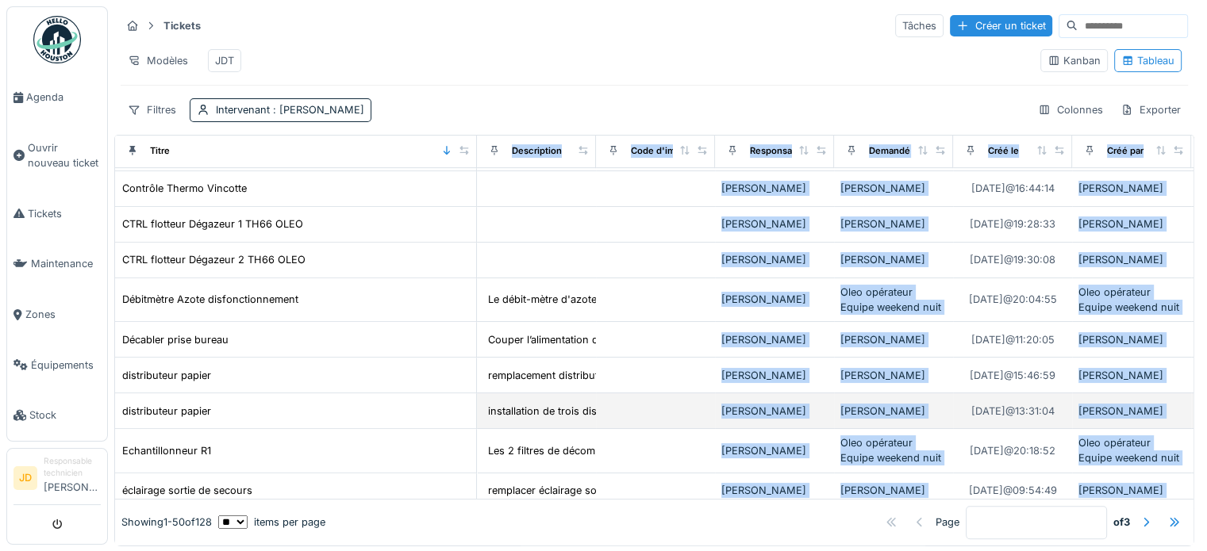
scroll to position [164, 0]
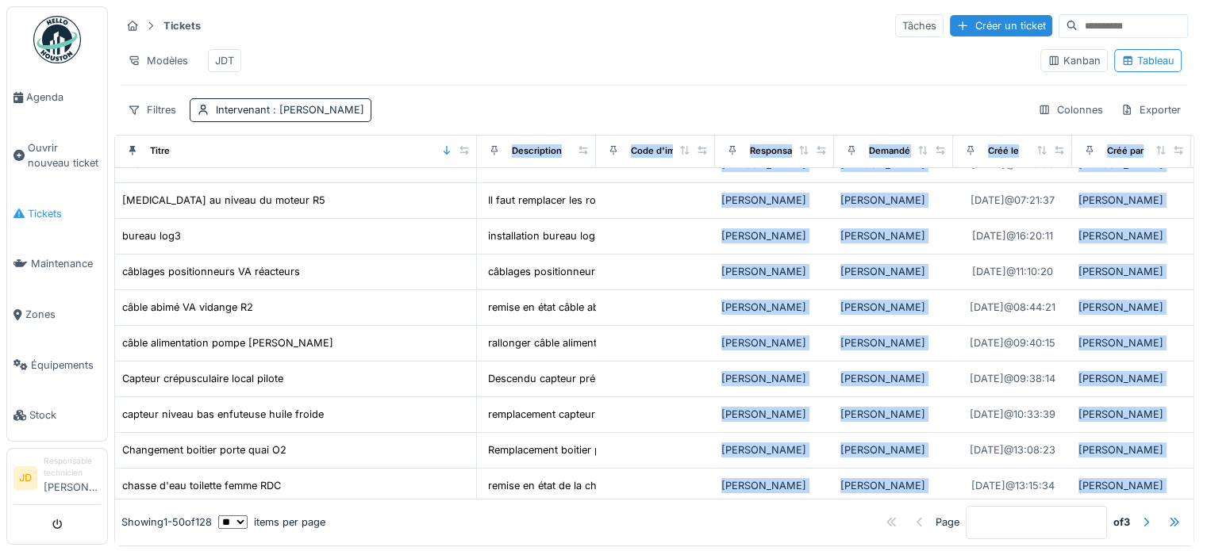
click at [52, 206] on span "Tickets" at bounding box center [64, 213] width 73 height 15
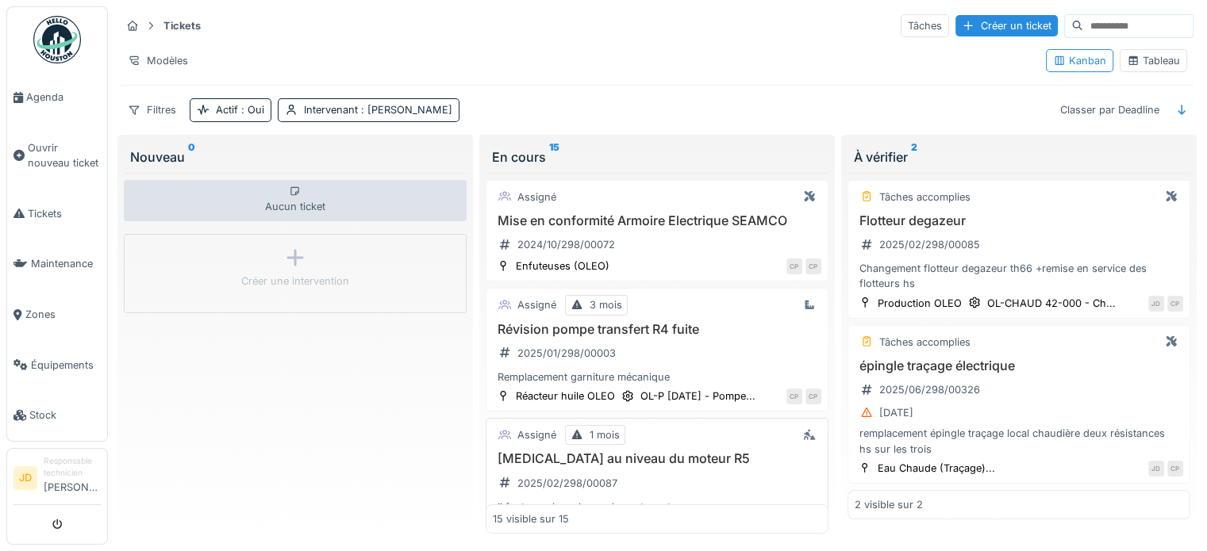
click at [638, 459] on h3 "[MEDICAL_DATA] au niveau du moteur R5" at bounding box center [657, 458] width 328 height 15
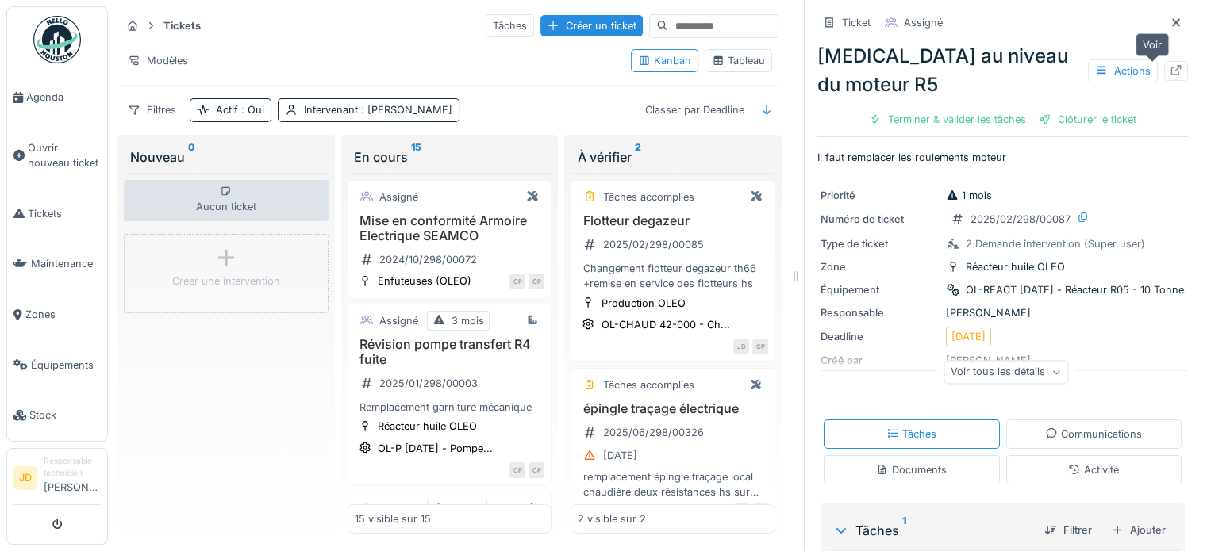
click at [1164, 78] on div at bounding box center [1176, 71] width 24 height 20
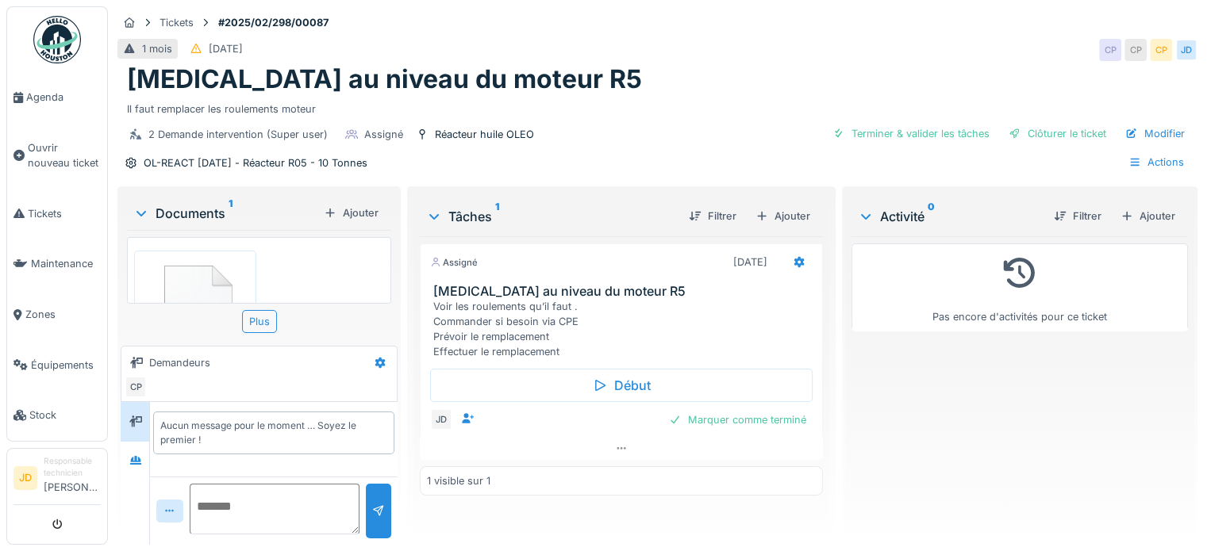
scroll to position [12, 0]
click at [57, 145] on span "Ouvrir nouveau ticket" at bounding box center [64, 155] width 73 height 30
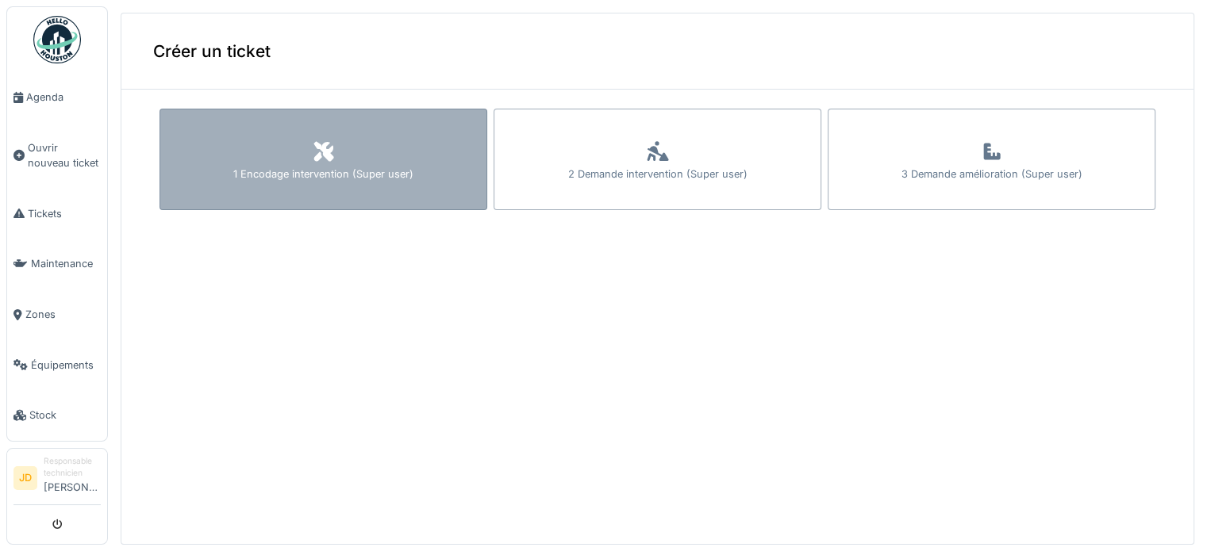
click at [288, 159] on div "1 Encodage intervention (Super user)" at bounding box center [323, 160] width 328 height 102
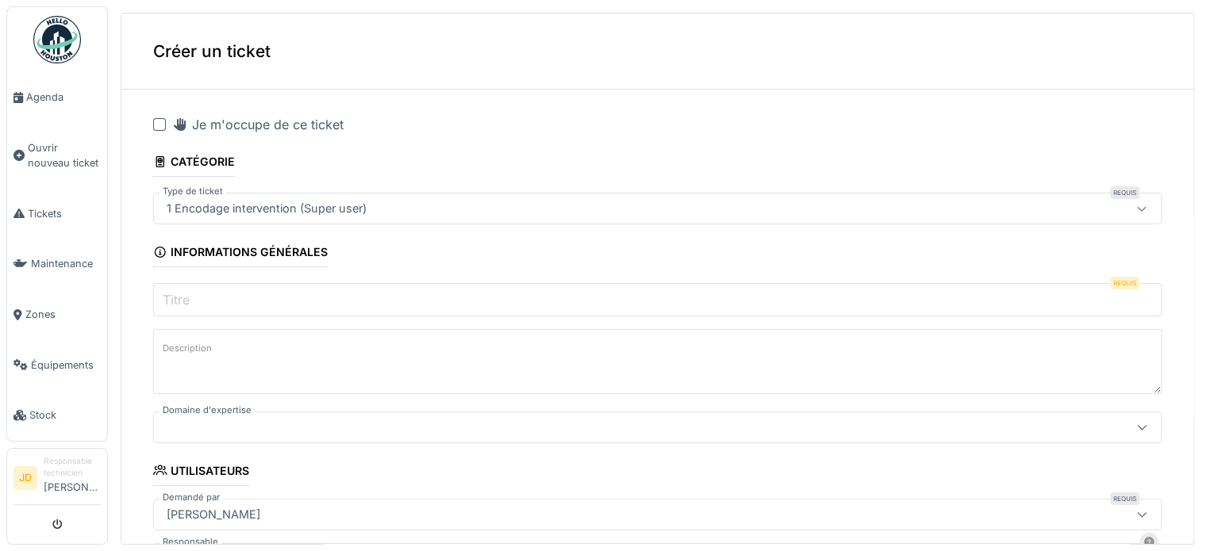
click at [223, 131] on div "Je m'occupe de ce ticket" at bounding box center [257, 124] width 171 height 19
click at [224, 129] on div "Je m'occupe de ce ticket" at bounding box center [257, 124] width 171 height 19
click at [253, 295] on input "Titre" at bounding box center [657, 299] width 1008 height 33
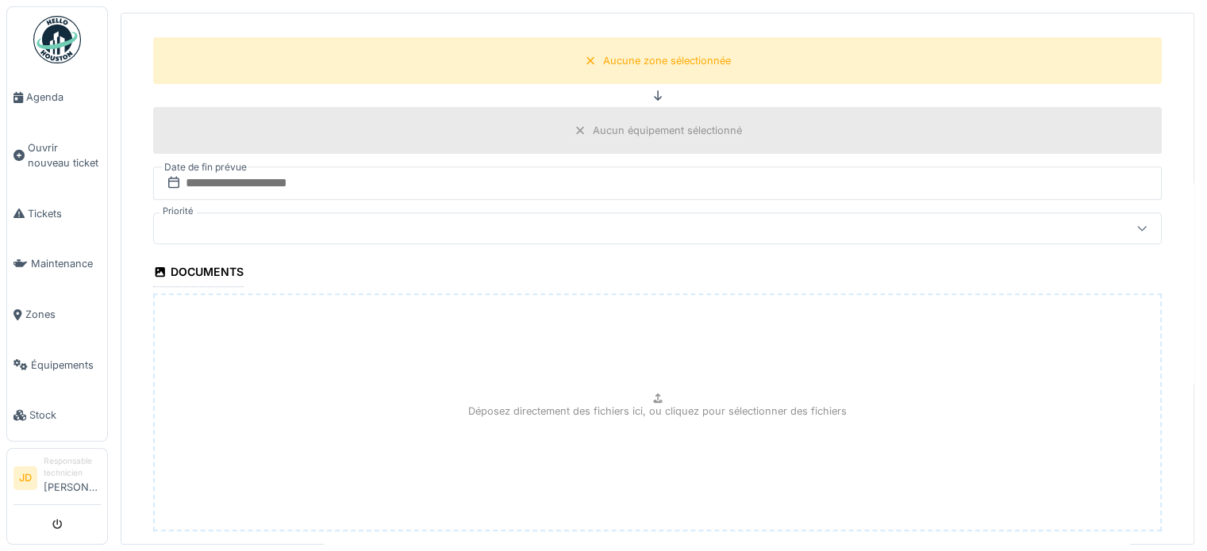
scroll to position [724, 0]
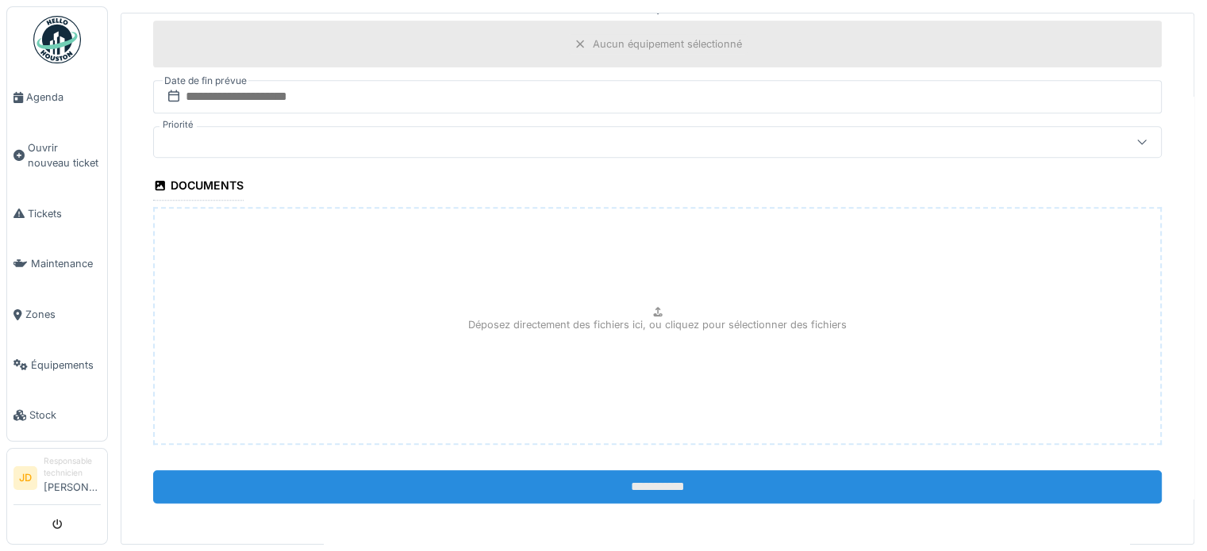
type input "****"
click at [597, 491] on input "**********" at bounding box center [657, 487] width 1008 height 33
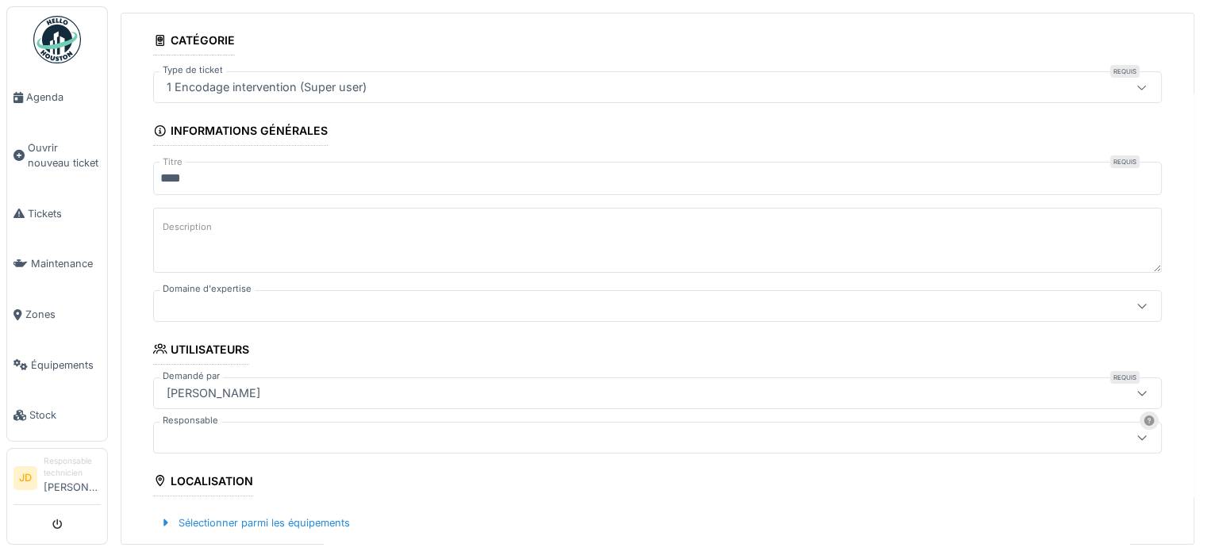
scroll to position [159, 0]
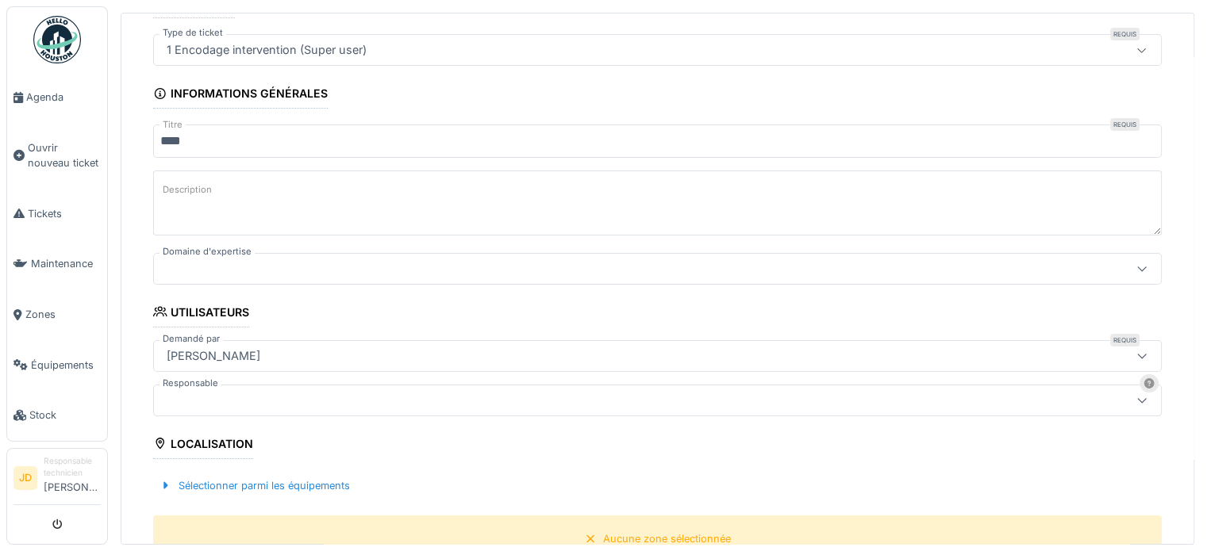
click at [294, 275] on div at bounding box center [601, 268] width 882 height 17
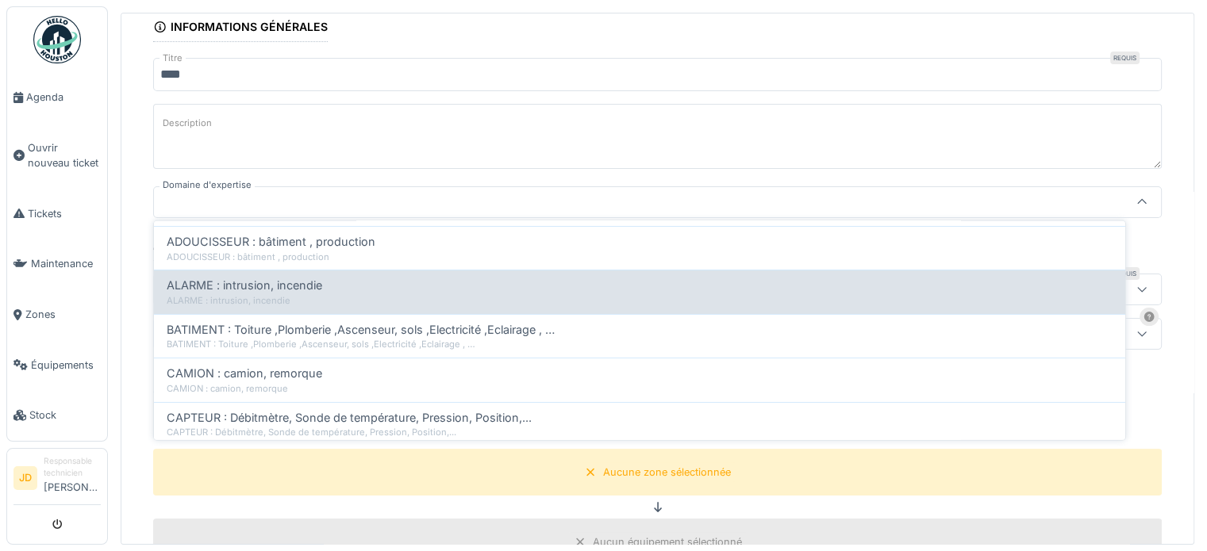
scroll to position [0, 0]
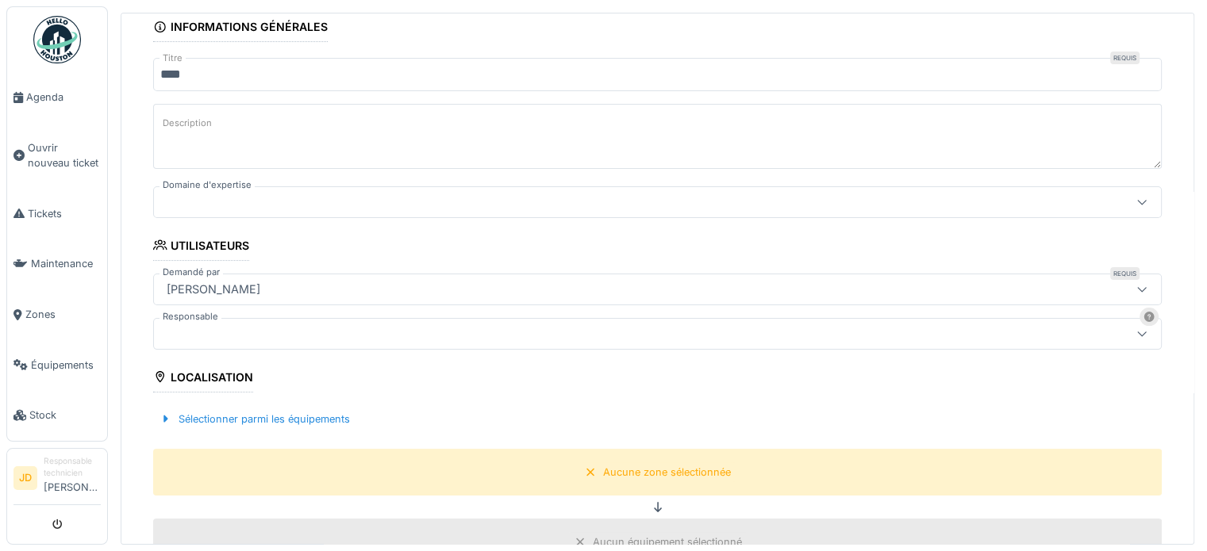
click at [343, 139] on textarea "Description" at bounding box center [657, 136] width 1008 height 65
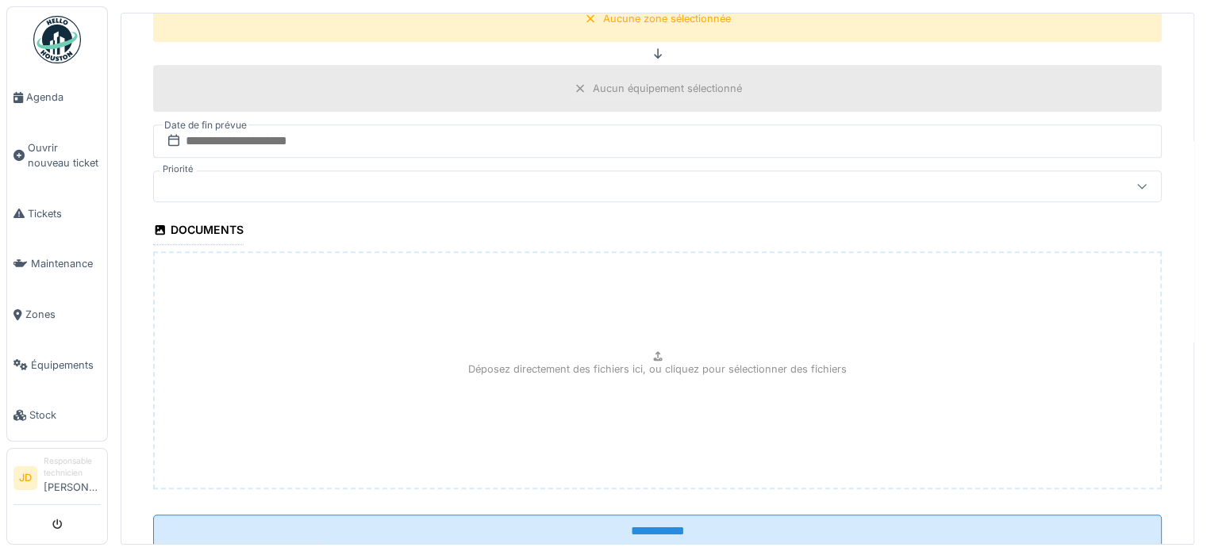
scroll to position [724, 0]
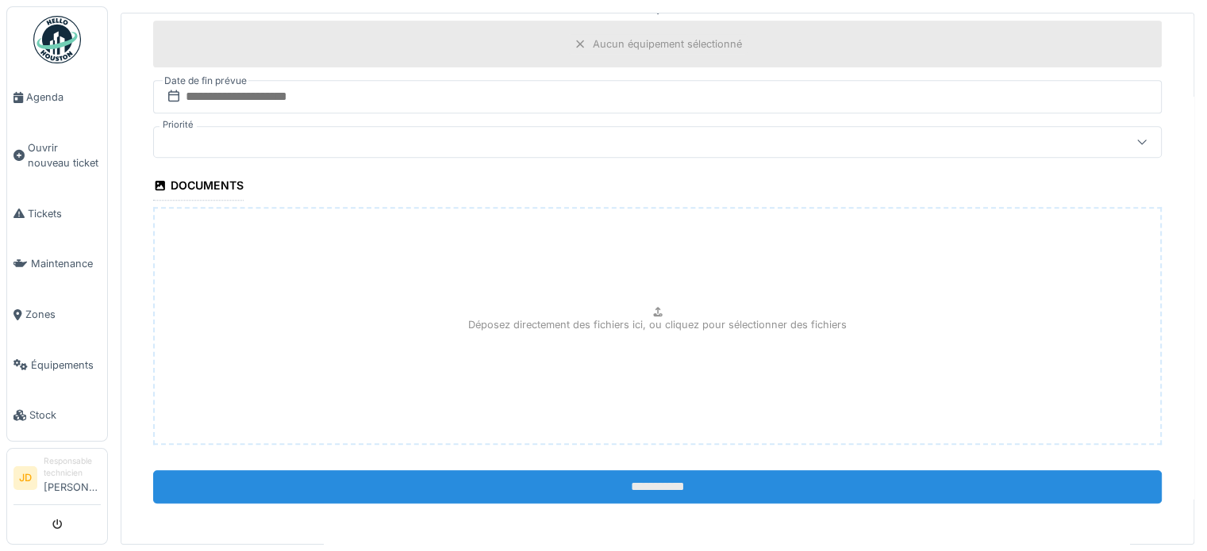
click at [660, 491] on input "**********" at bounding box center [657, 487] width 1008 height 33
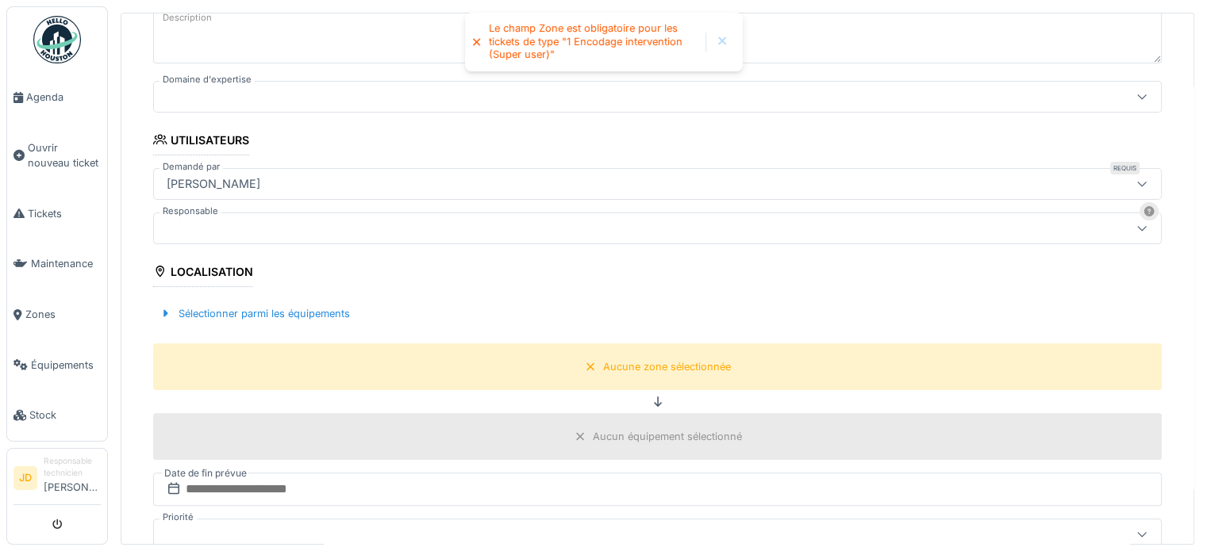
scroll to position [248, 0]
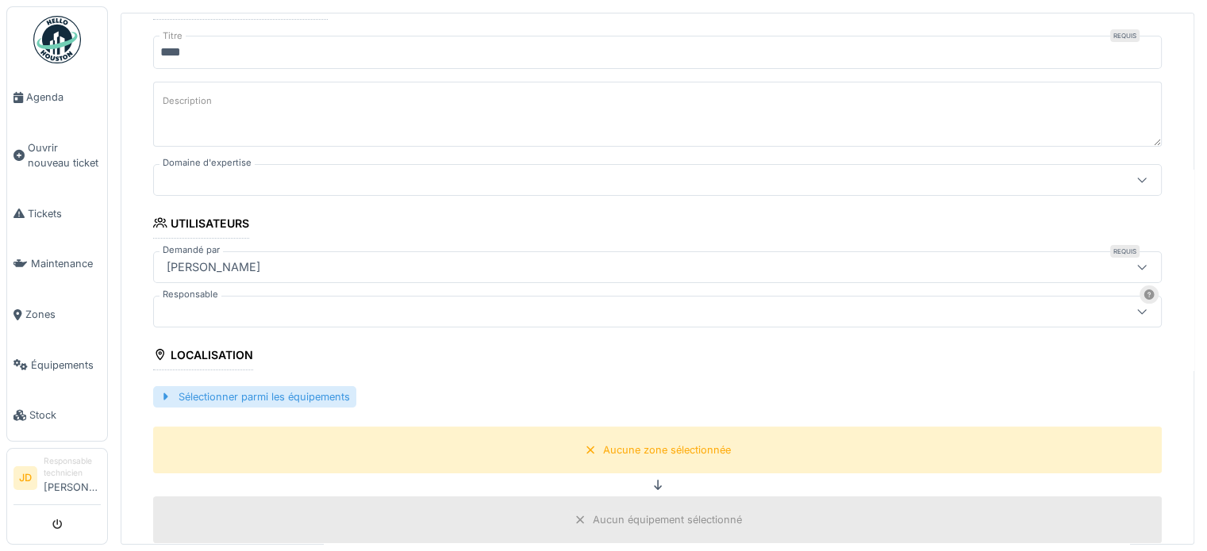
click at [241, 390] on div "Sélectionner parmi les équipements" at bounding box center [254, 396] width 203 height 21
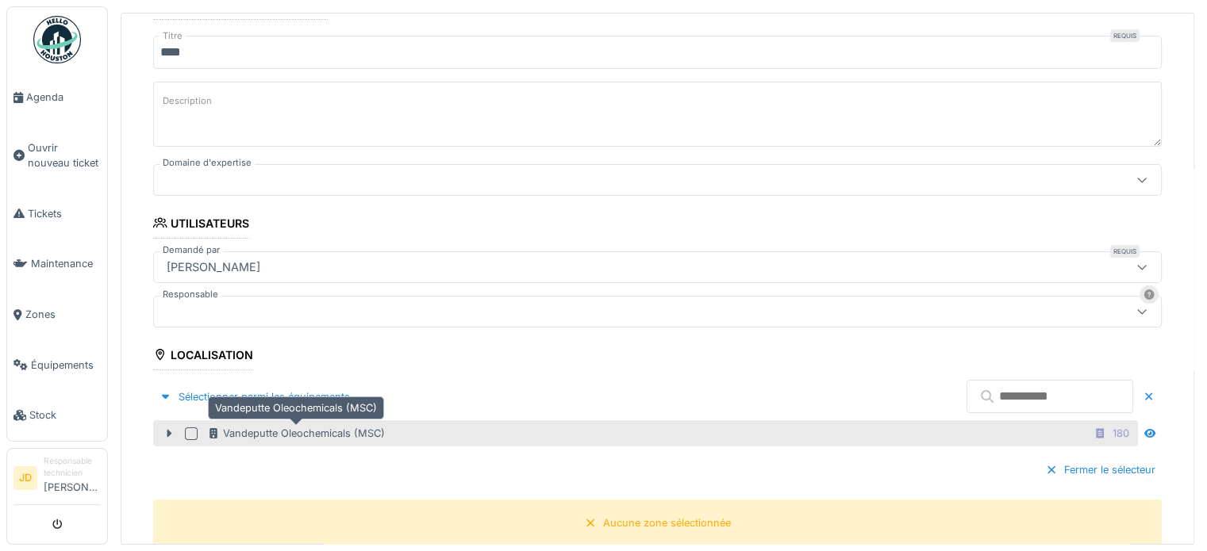
click at [236, 430] on div "Vandeputte Oleochemicals (MSC)" at bounding box center [296, 433] width 178 height 15
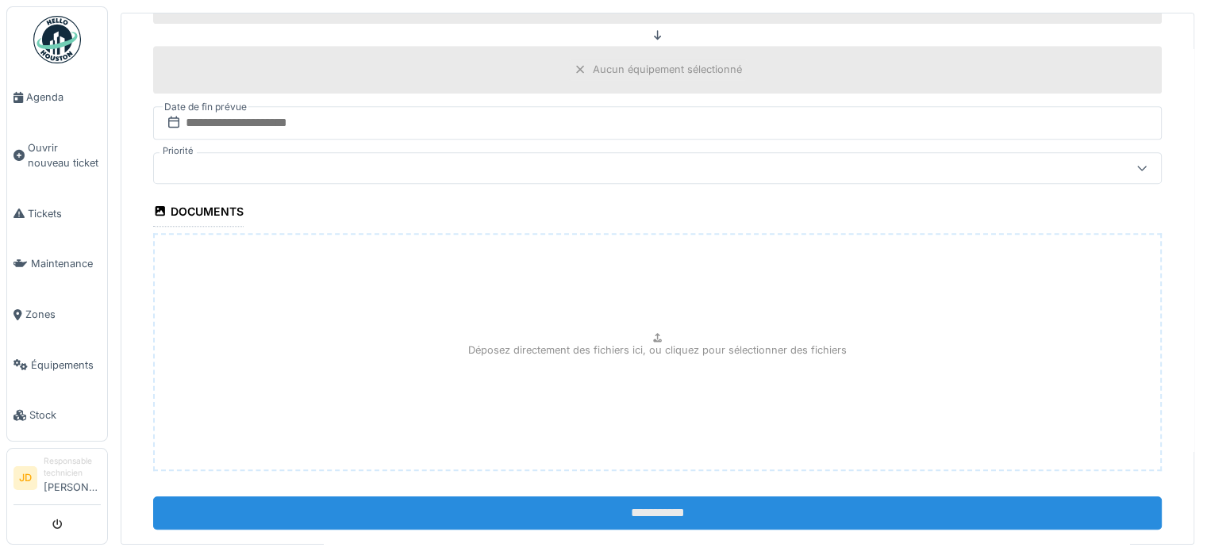
scroll to position [797, 0]
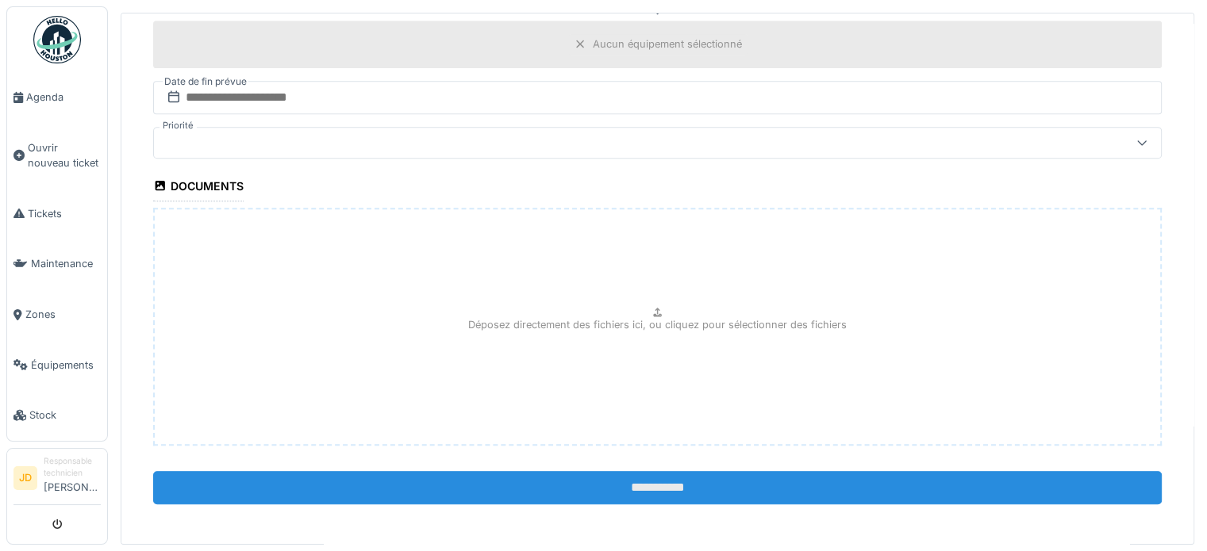
click at [597, 476] on input "**********" at bounding box center [657, 487] width 1008 height 33
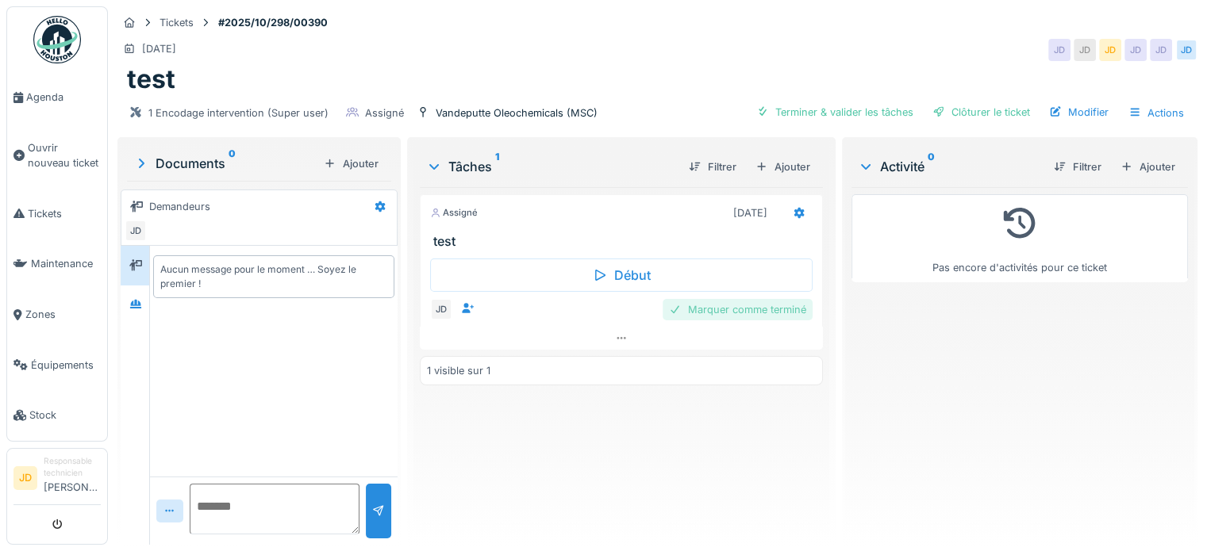
click at [724, 313] on div "Marquer comme terminé" at bounding box center [738, 309] width 150 height 21
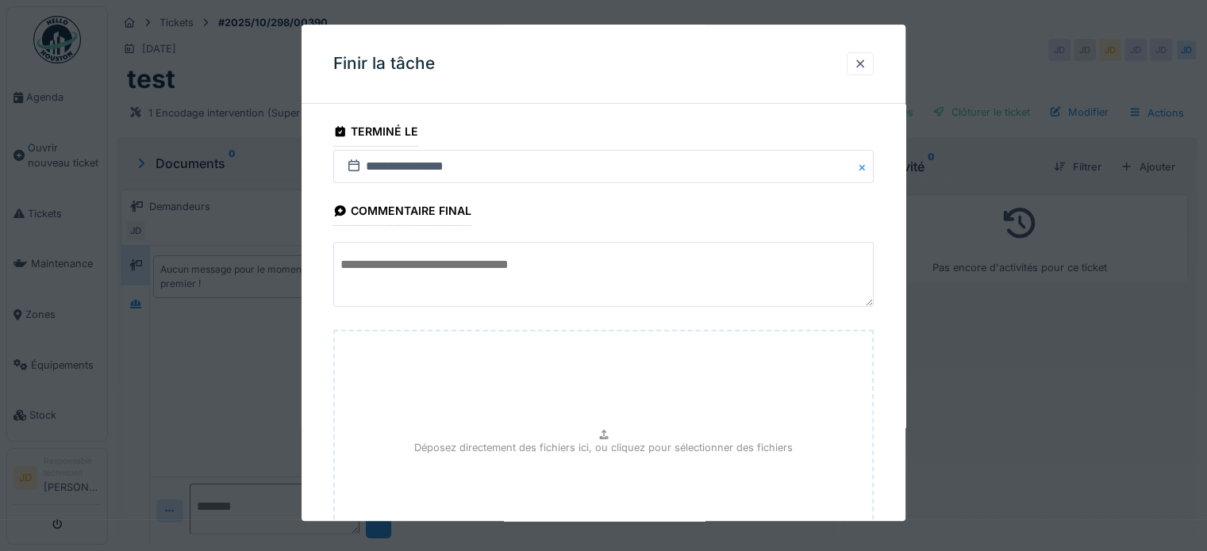
scroll to position [149, 0]
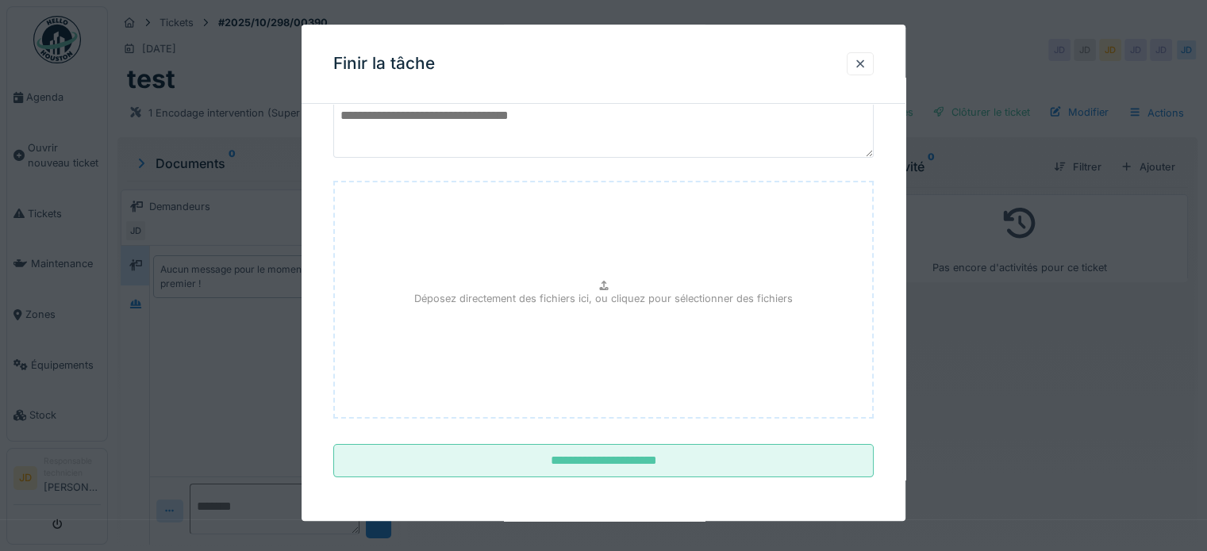
click at [605, 286] on icon at bounding box center [603, 287] width 13 height 10
type input "**********"
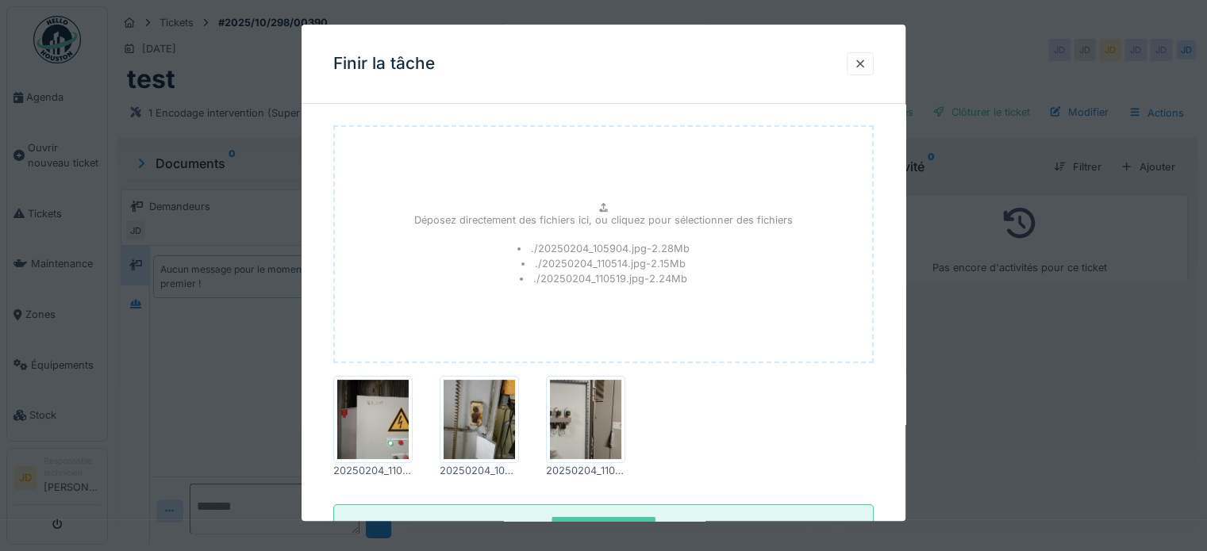
scroll to position [263, 0]
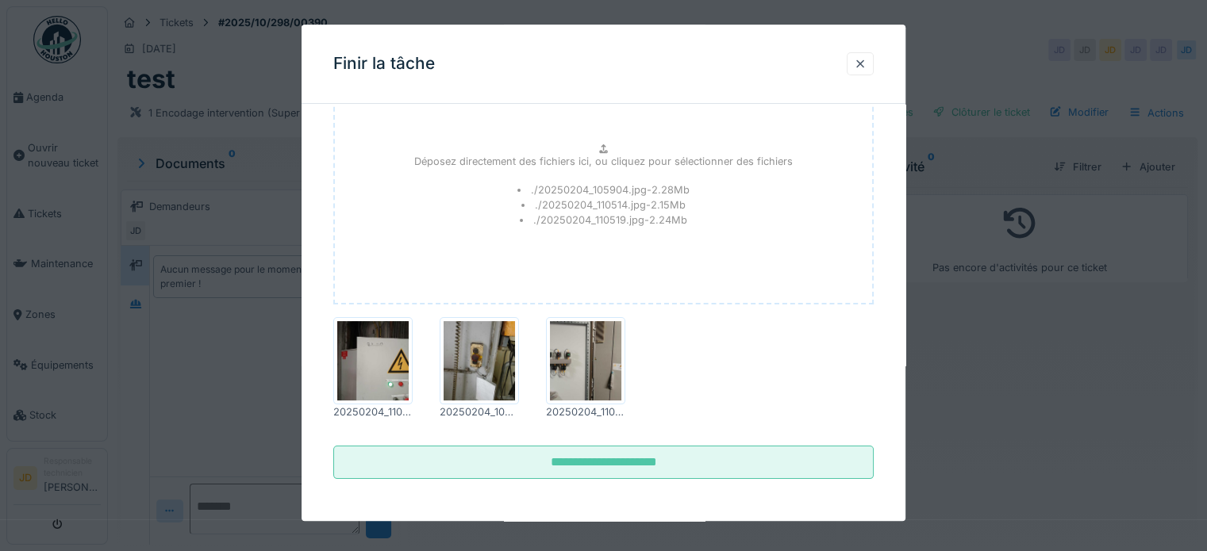
drag, startPoint x: 390, startPoint y: 331, endPoint x: 369, endPoint y: 351, distance: 29.2
click at [369, 351] on img at bounding box center [372, 361] width 71 height 79
click at [861, 63] on div at bounding box center [860, 63] width 13 height 15
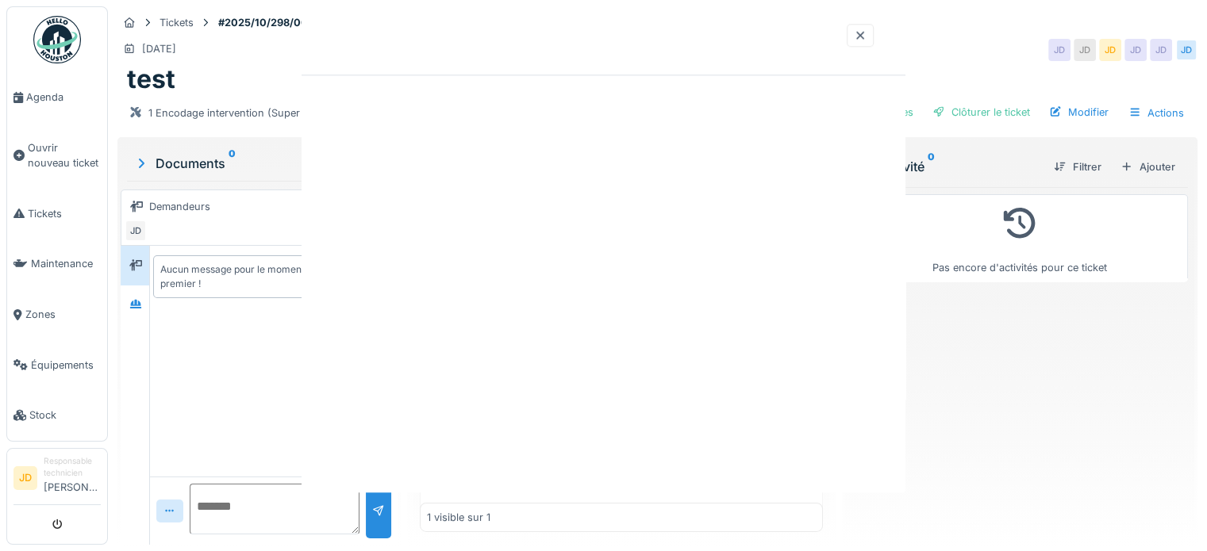
scroll to position [0, 0]
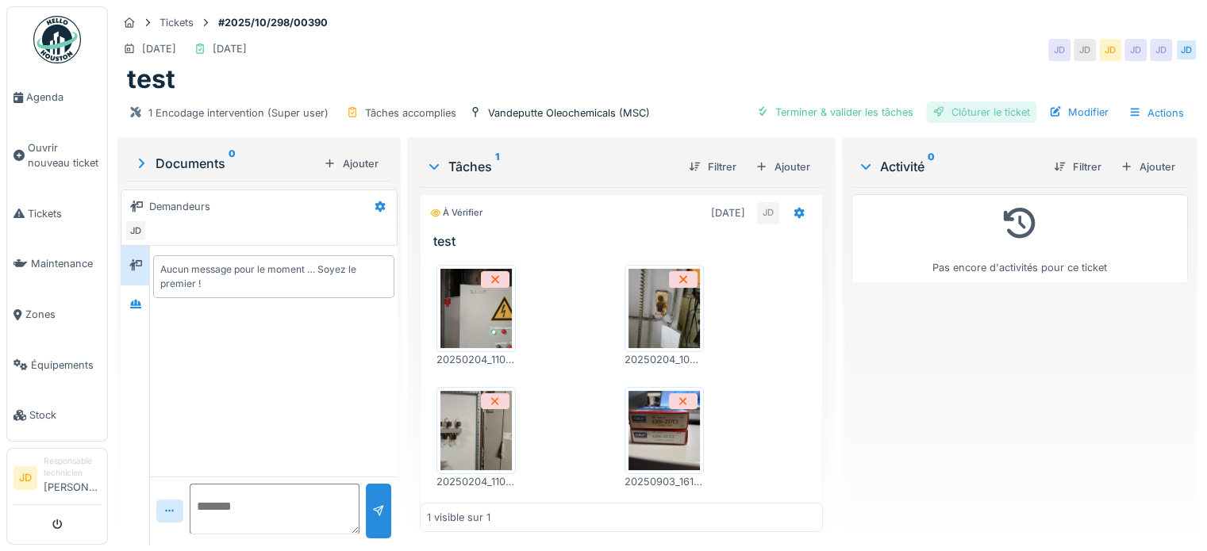
click at [954, 104] on div "Clôturer le ticket" at bounding box center [981, 112] width 110 height 21
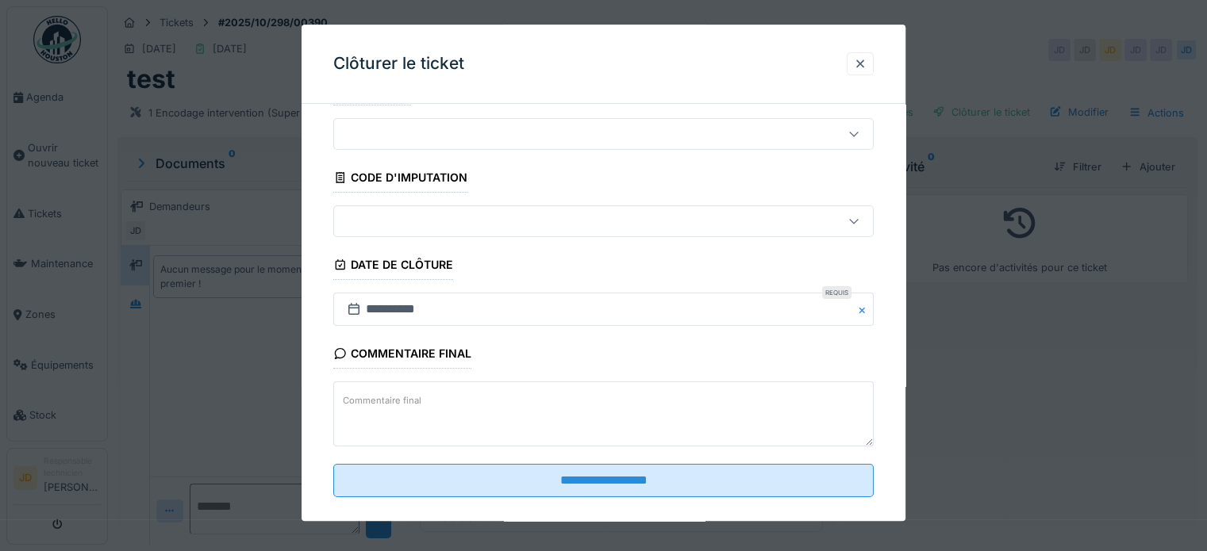
scroll to position [60, 0]
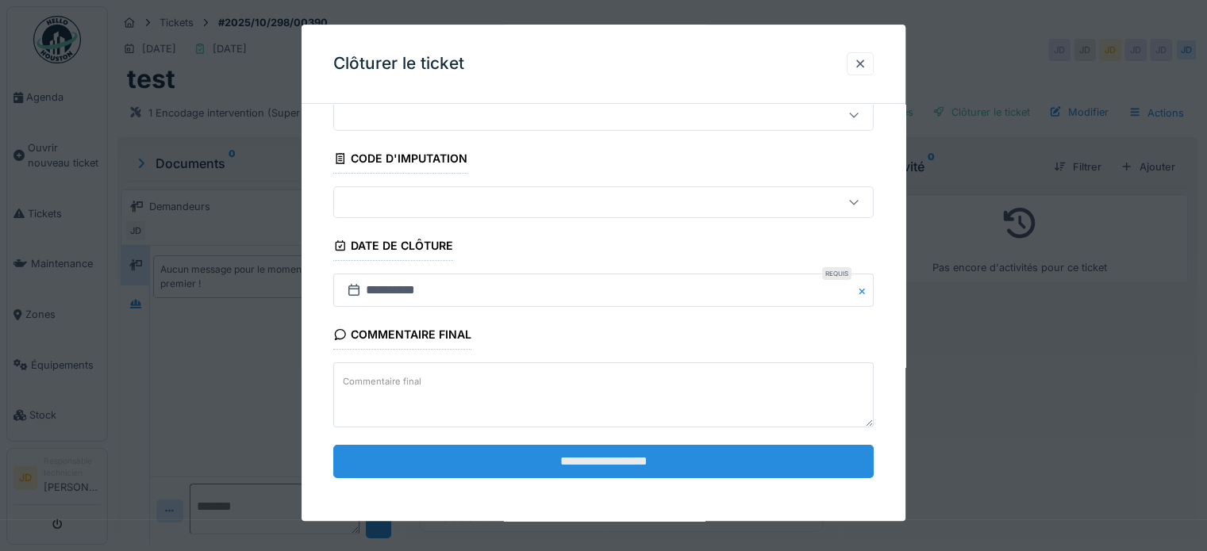
click at [510, 450] on input "**********" at bounding box center [603, 461] width 540 height 33
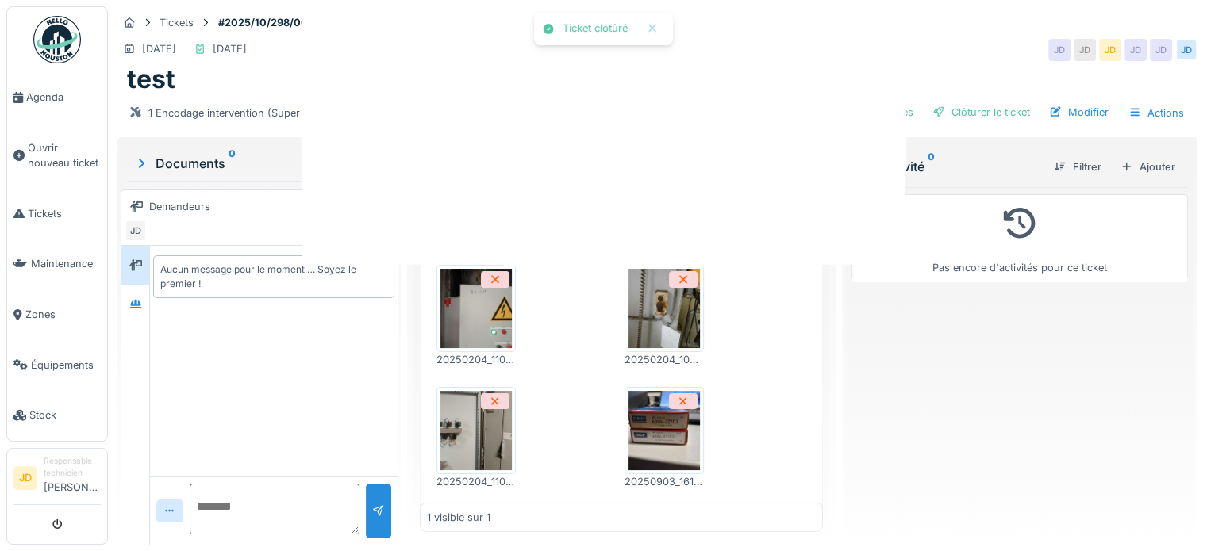
scroll to position [0, 0]
